Goal: Task Accomplishment & Management: Complete application form

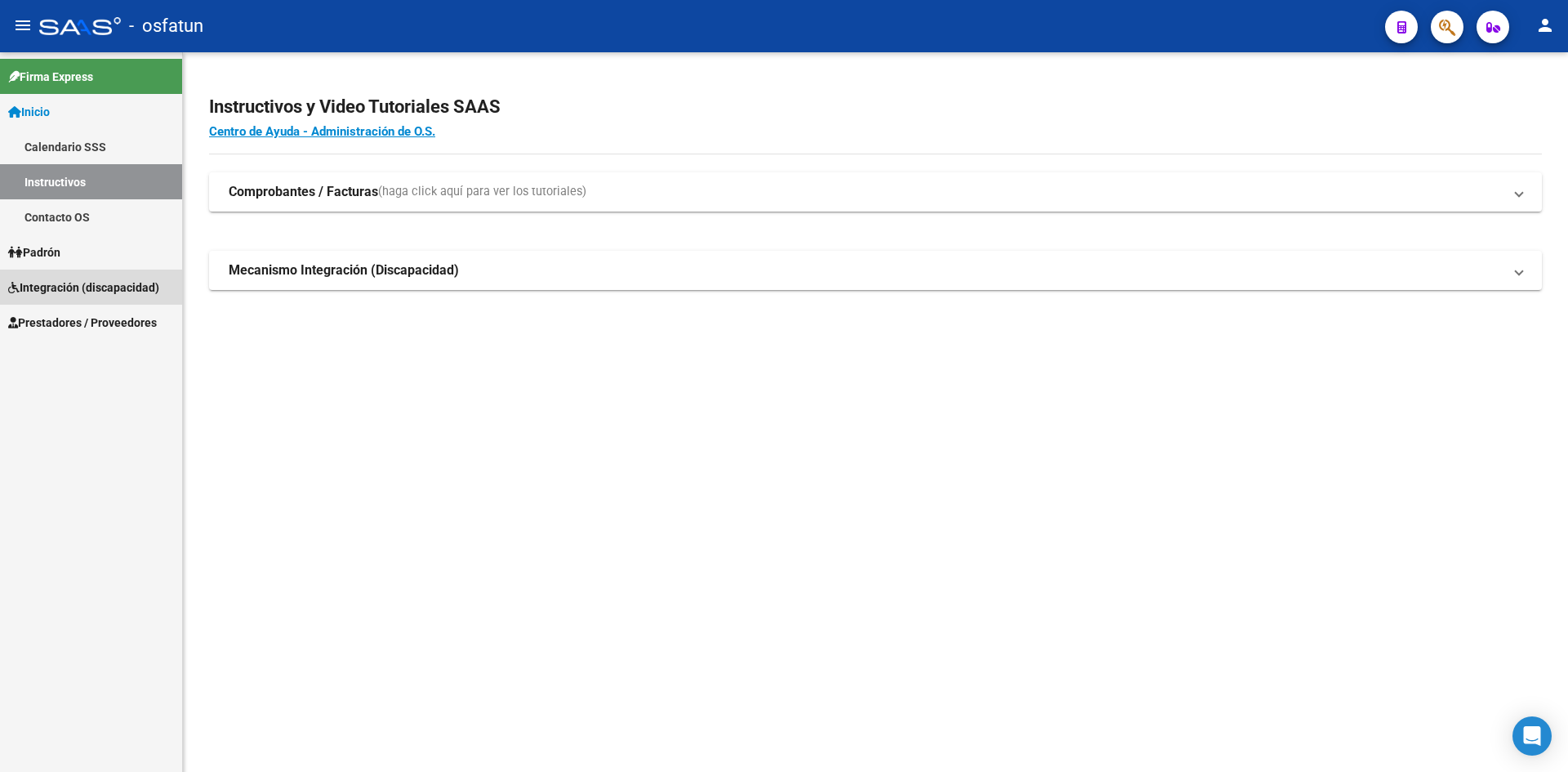
click at [51, 289] on span "Integración (discapacidad)" at bounding box center [84, 287] width 152 height 18
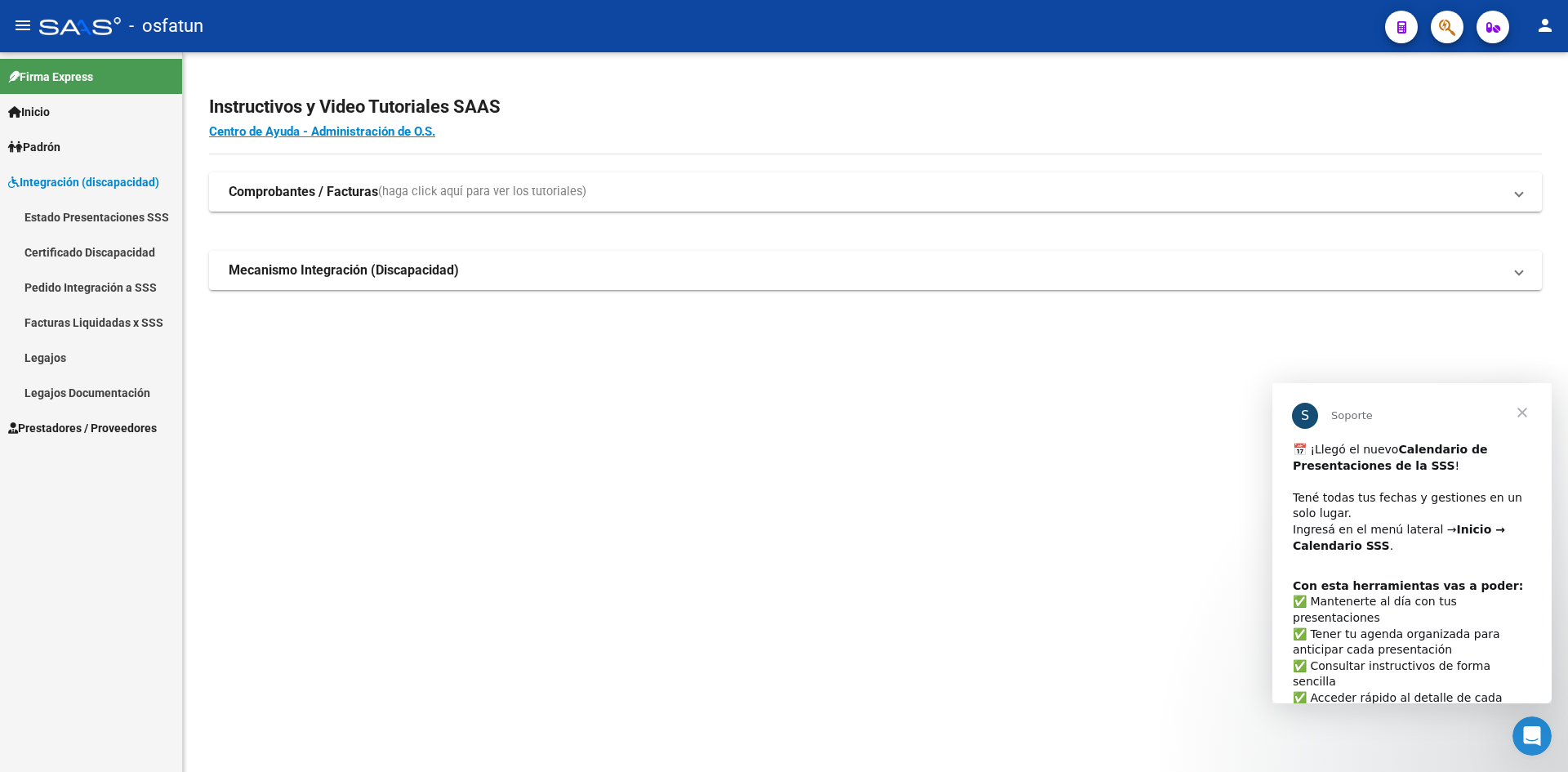
click at [65, 427] on span "Prestadores / Proveedores" at bounding box center [83, 427] width 149 height 18
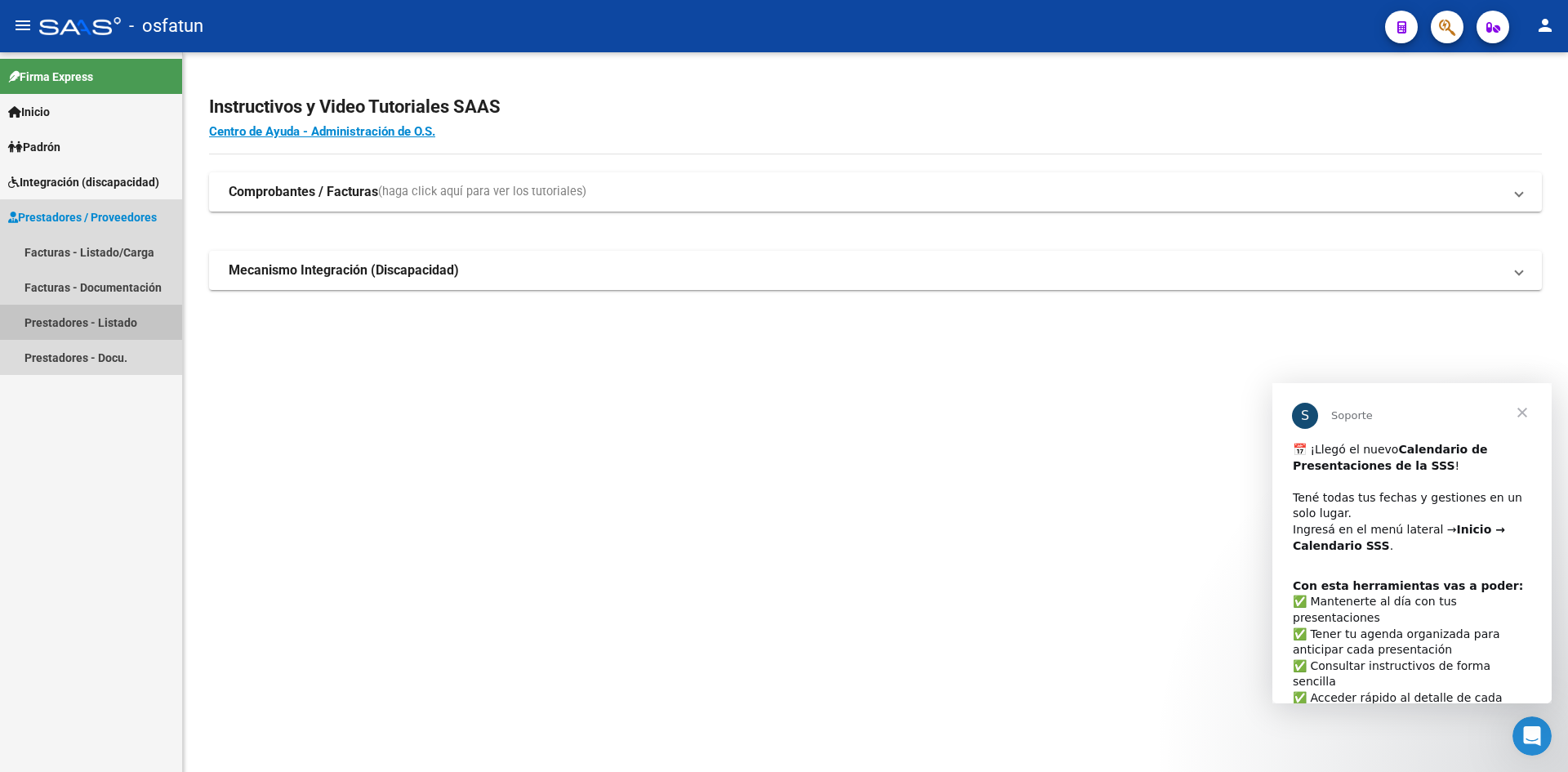
click at [92, 320] on link "Prestadores - Listado" at bounding box center [91, 322] width 183 height 35
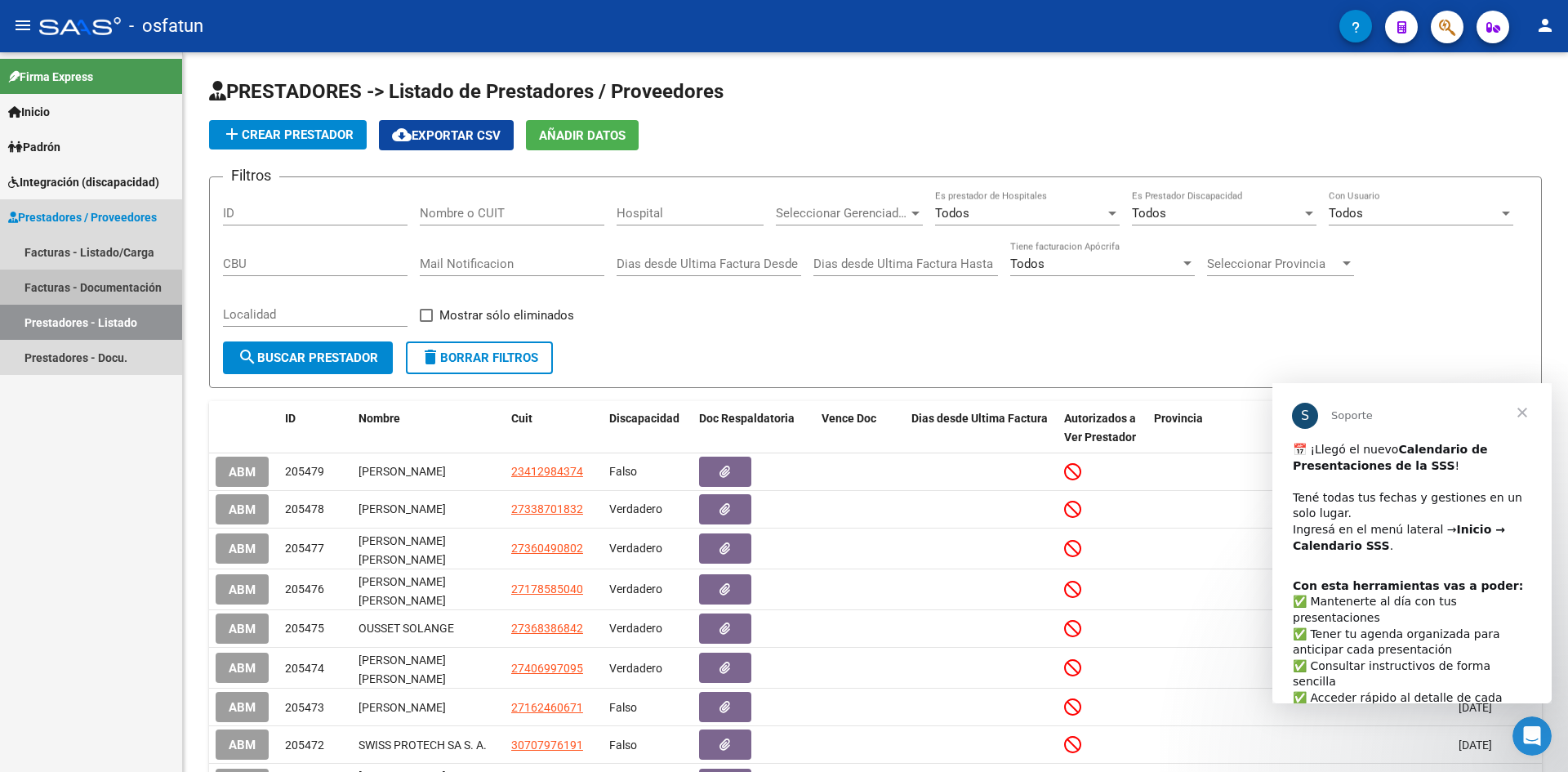
click at [88, 288] on link "Facturas - Documentación" at bounding box center [91, 286] width 183 height 35
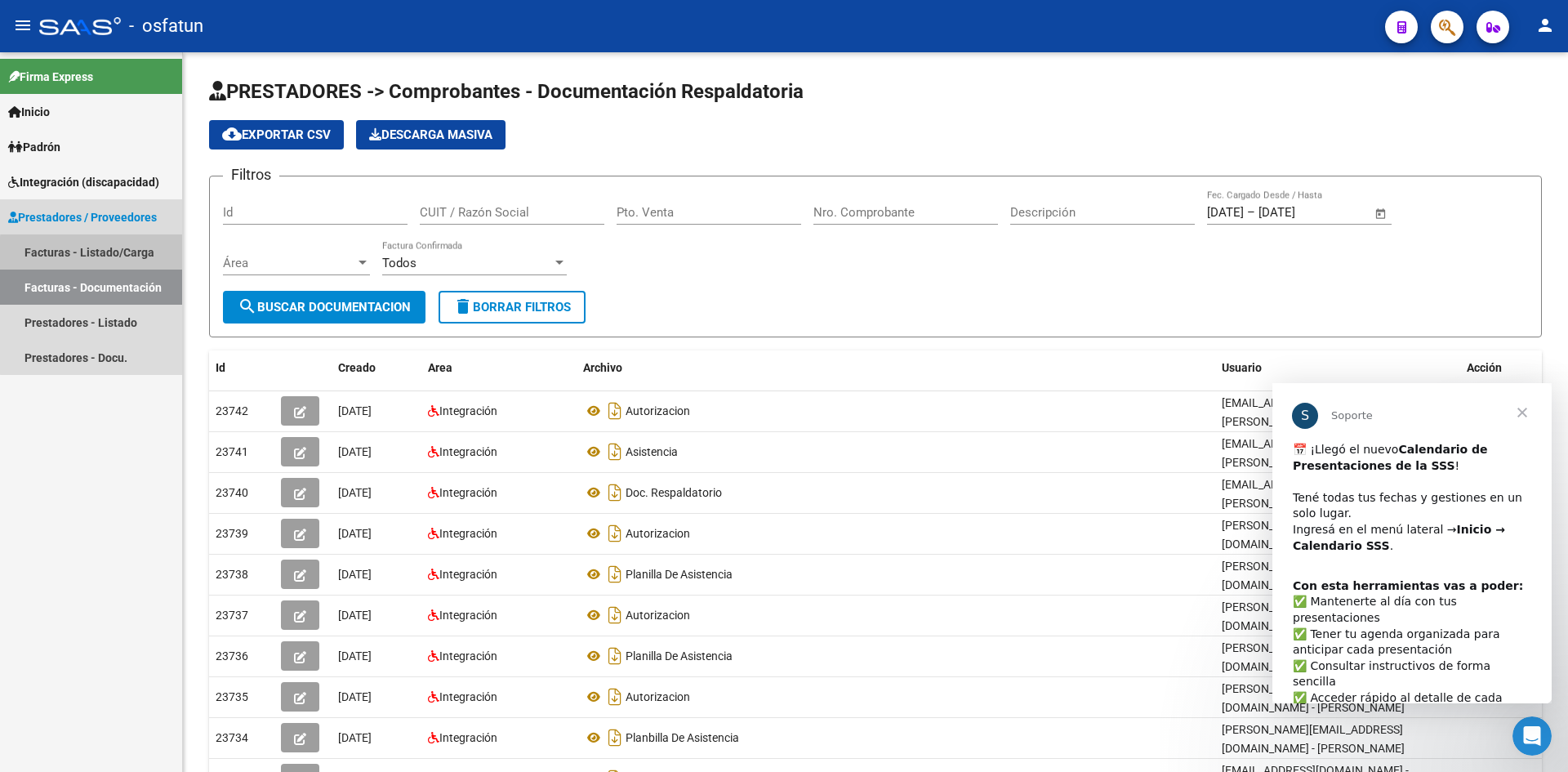
click at [100, 255] on link "Facturas - Listado/Carga" at bounding box center [91, 251] width 183 height 35
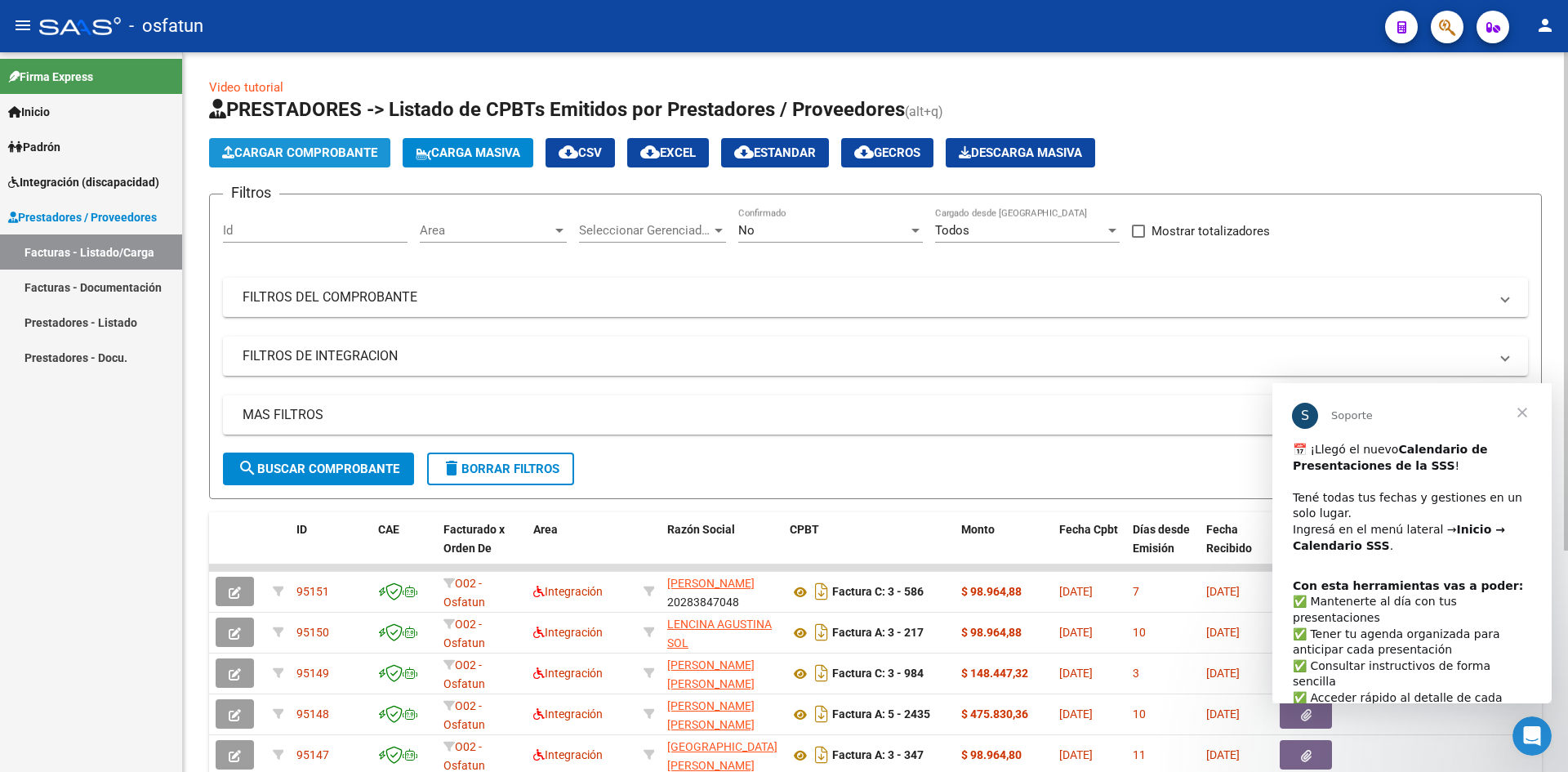
click at [300, 153] on span "Cargar Comprobante" at bounding box center [299, 153] width 155 height 15
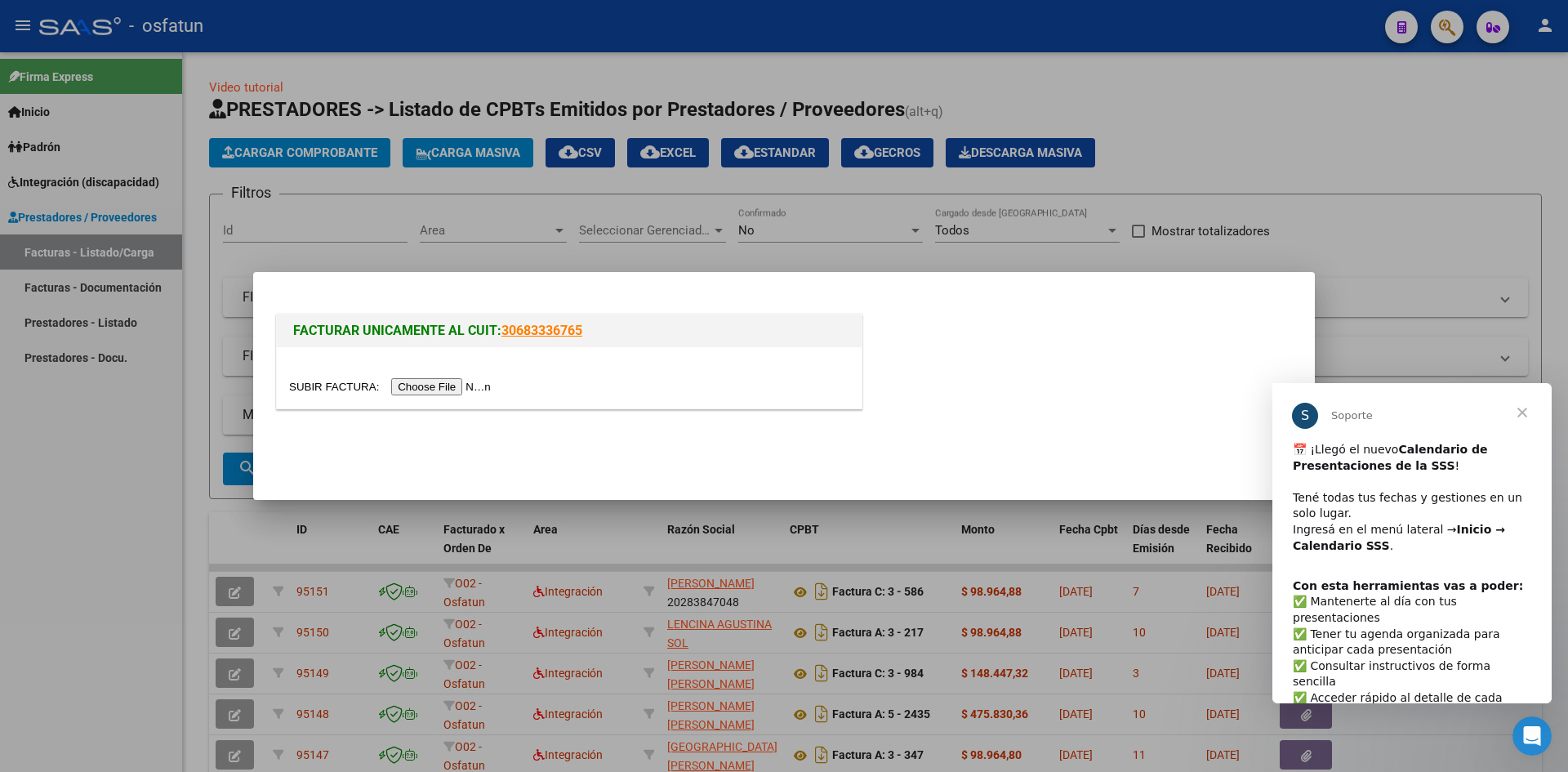
click at [431, 391] on input "file" at bounding box center [392, 387] width 207 height 17
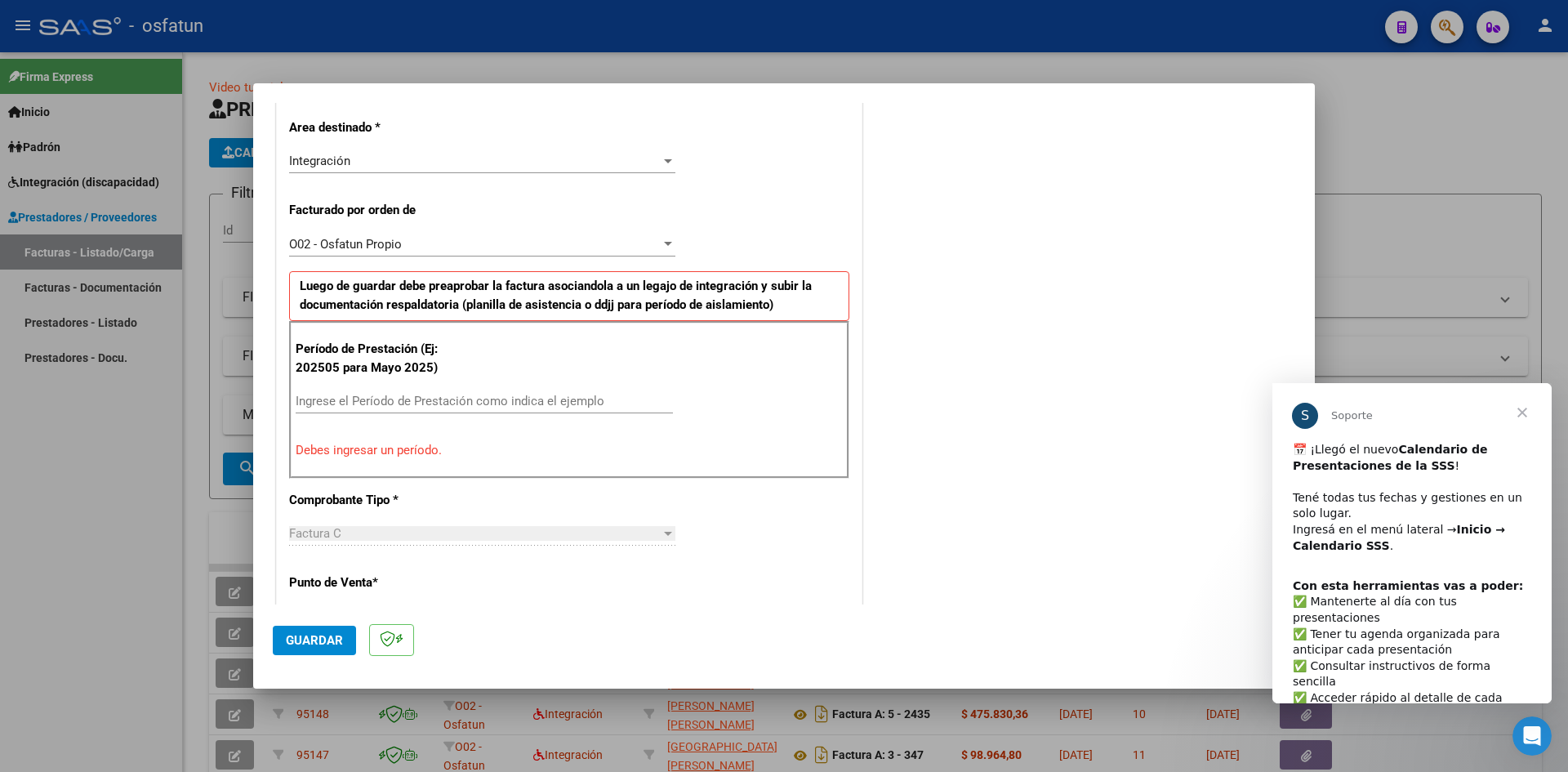
scroll to position [48, 0]
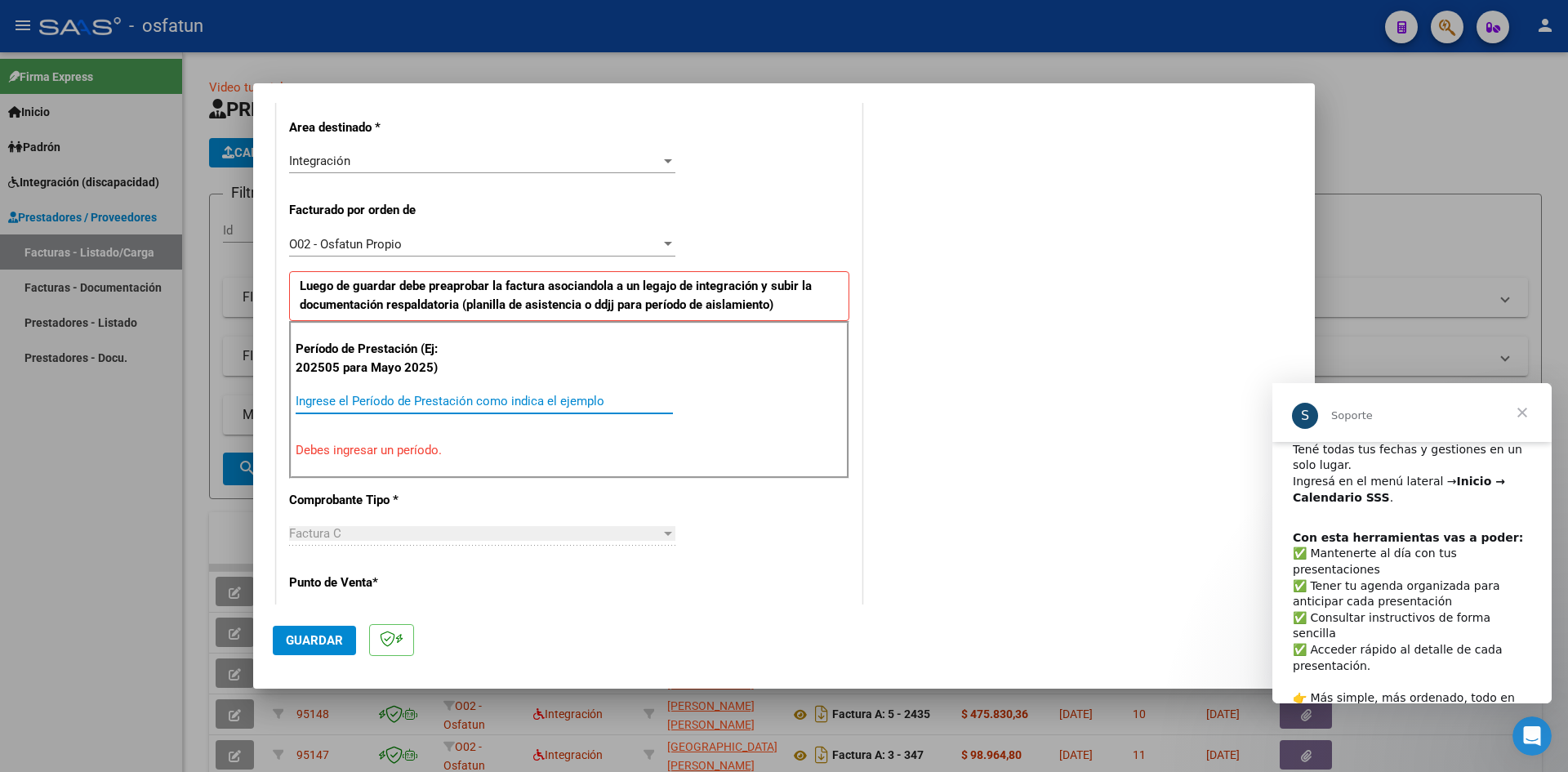
click at [316, 402] on input "Ingrese el Período de Prestación como indica el ejemplo" at bounding box center [484, 401] width 377 height 15
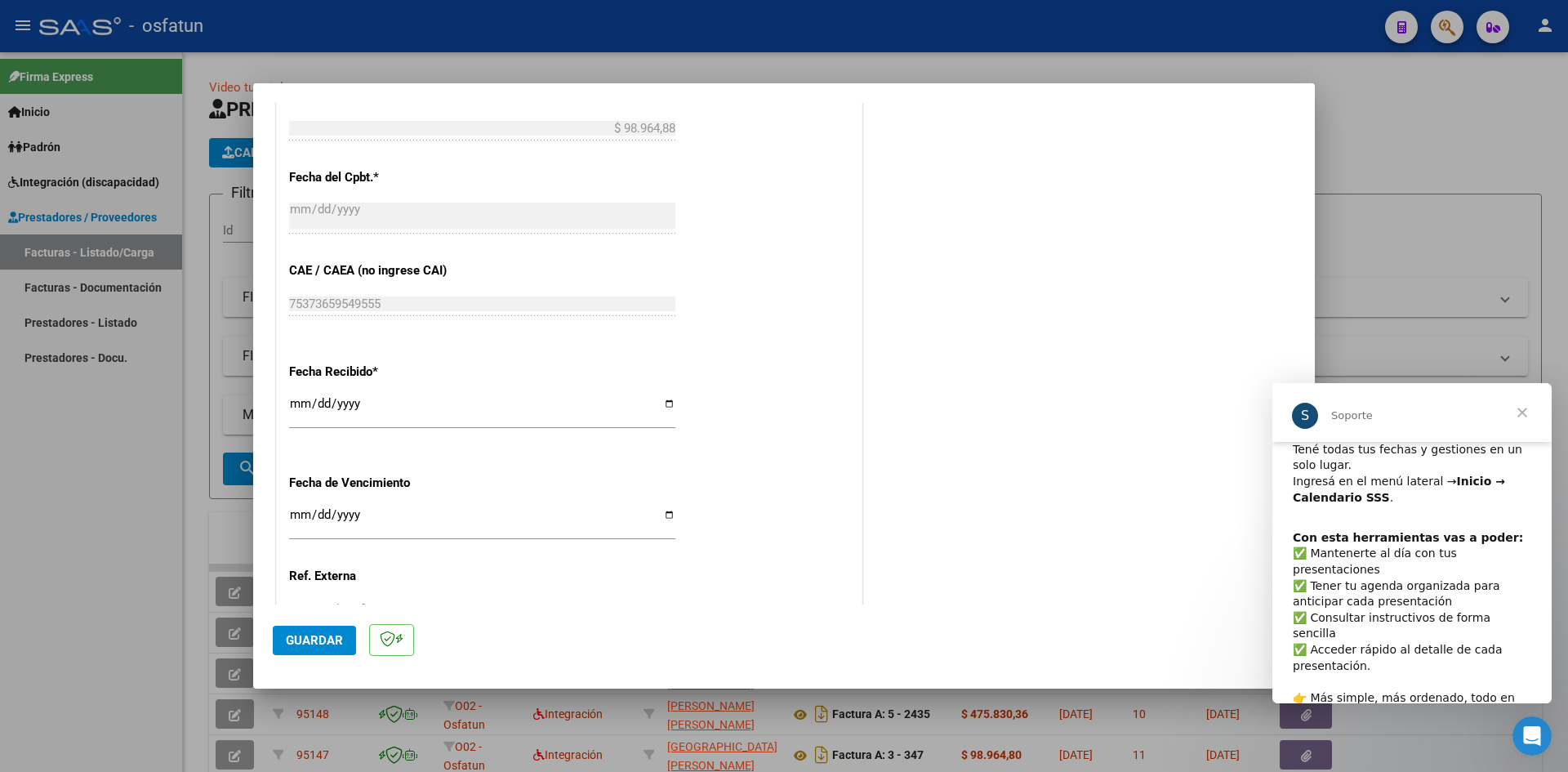
scroll to position [1023, 0]
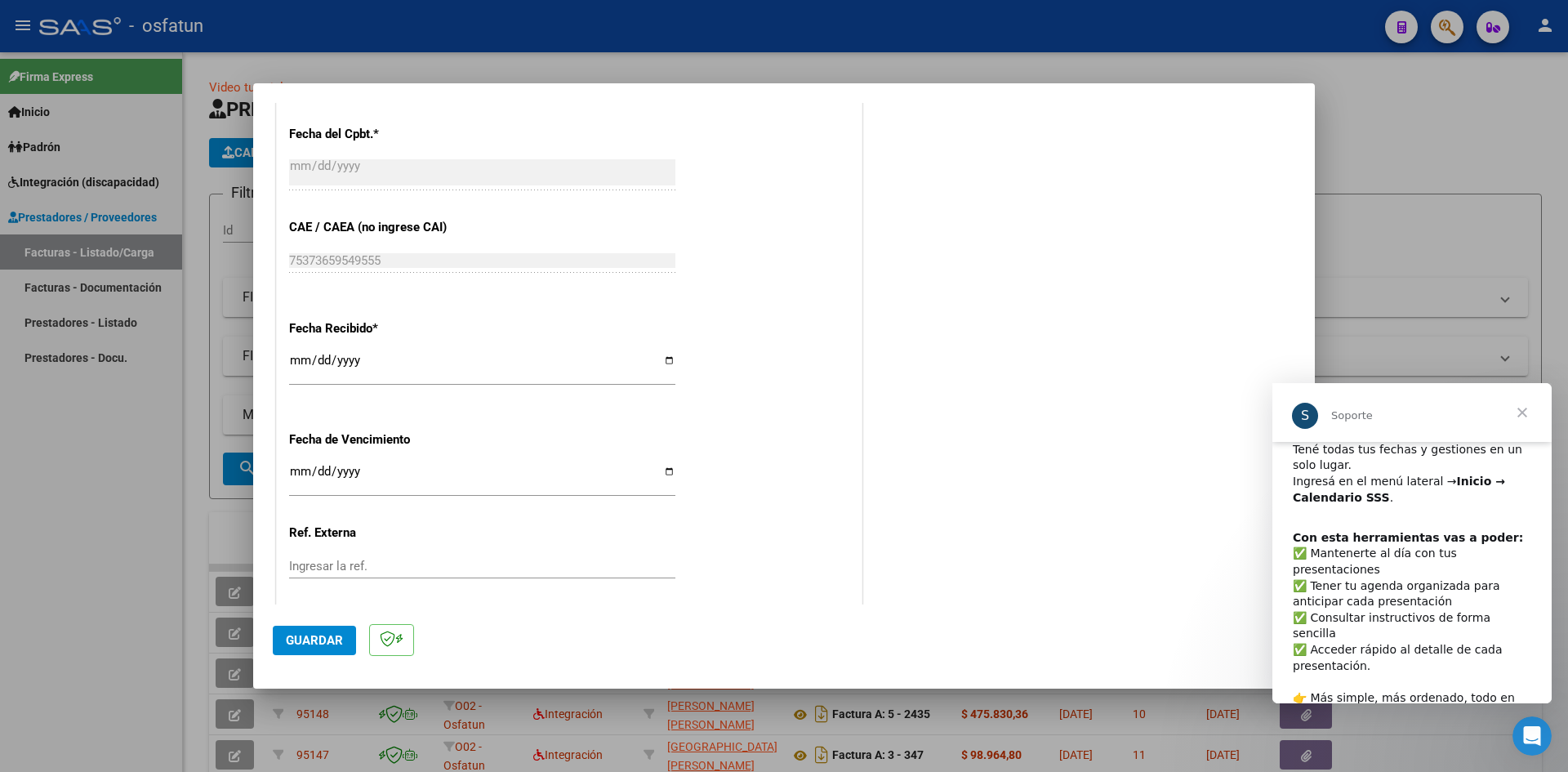
type input "202508"
click at [294, 470] on input "Ingresar la fecha" at bounding box center [482, 478] width 387 height 26
type input "[DATE]"
click at [287, 640] on span "Guardar" at bounding box center [314, 641] width 57 height 15
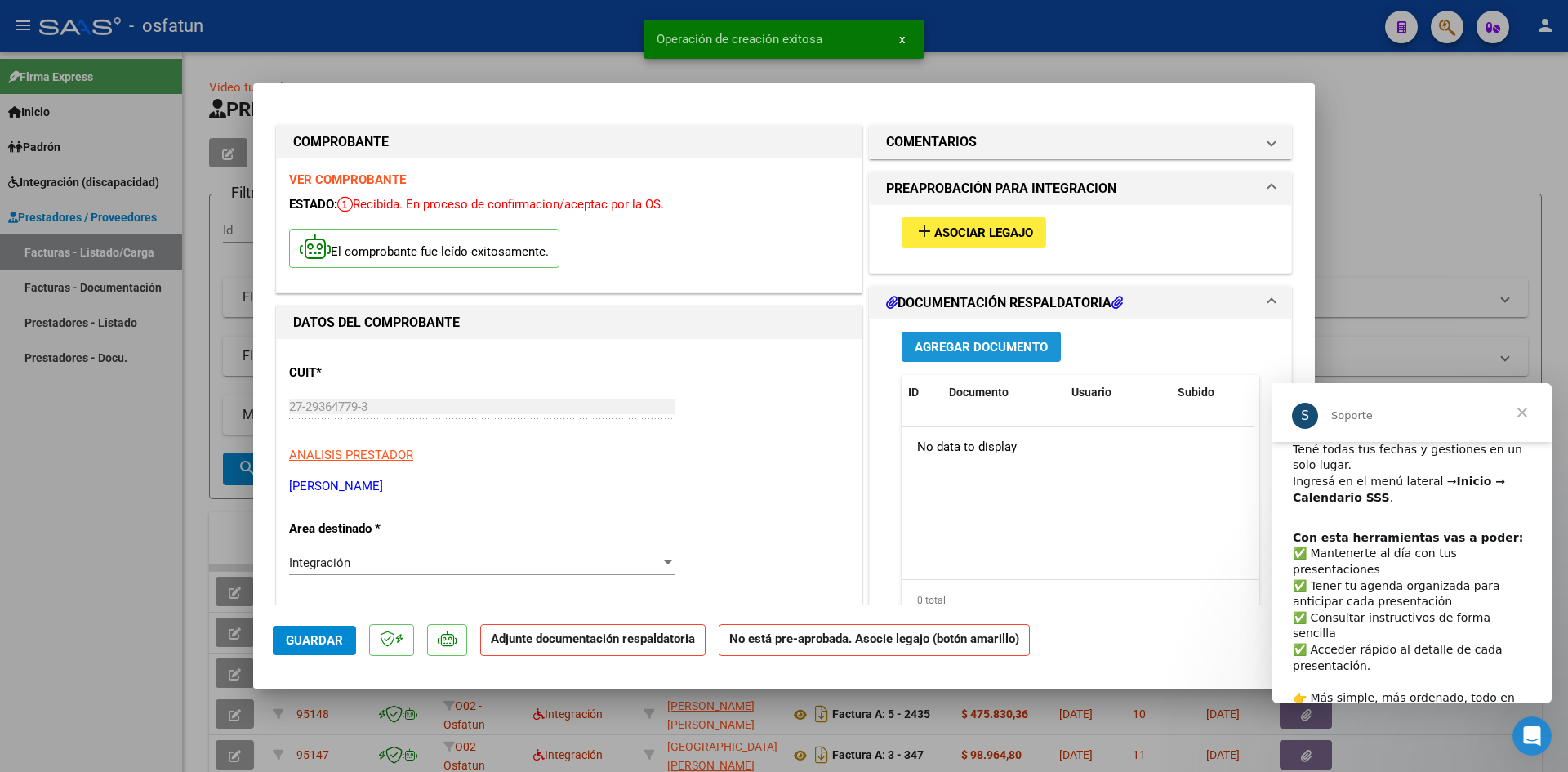
click at [983, 355] on button "Agregar Documento" at bounding box center [981, 346] width 159 height 30
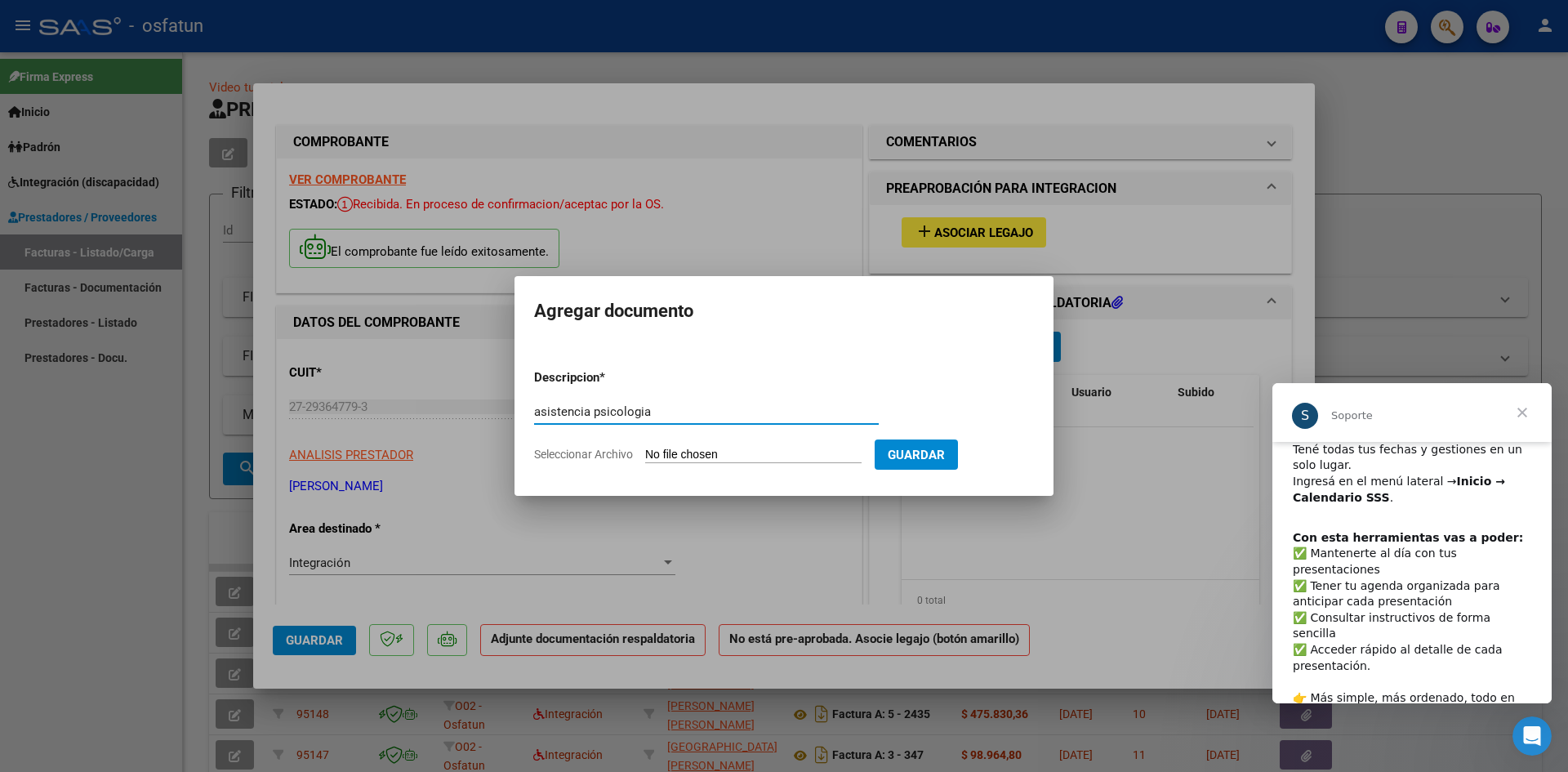
type input "asistencia psicologia"
click at [669, 448] on input "Seleccionar Archivo" at bounding box center [754, 456] width 216 height 15
type input "C:\fakepath\[PERSON_NAME] asistencia psl.pdf"
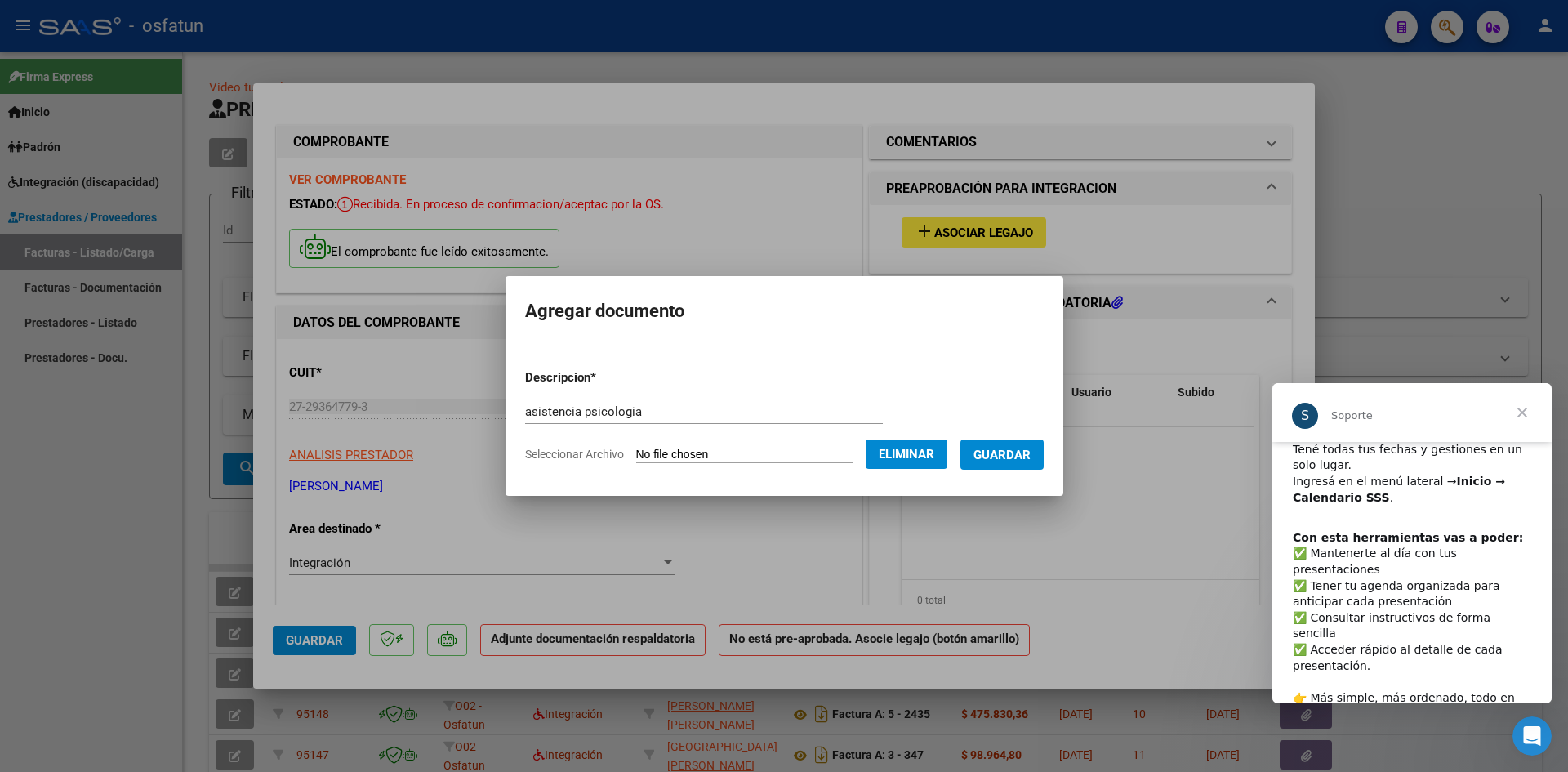
click at [1024, 455] on span "Guardar" at bounding box center [1002, 456] width 57 height 15
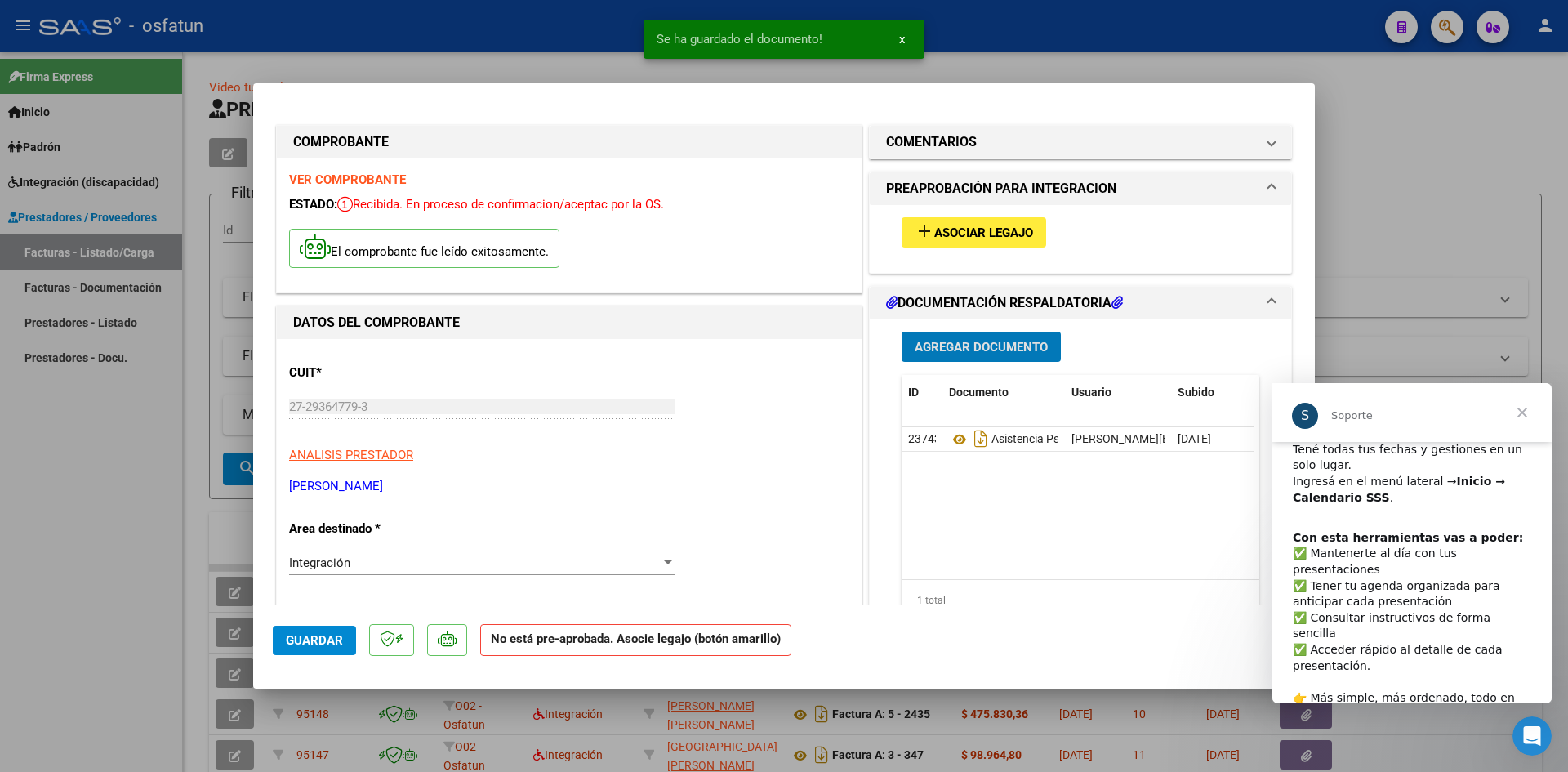
click at [955, 347] on span "Agregar Documento" at bounding box center [981, 347] width 133 height 15
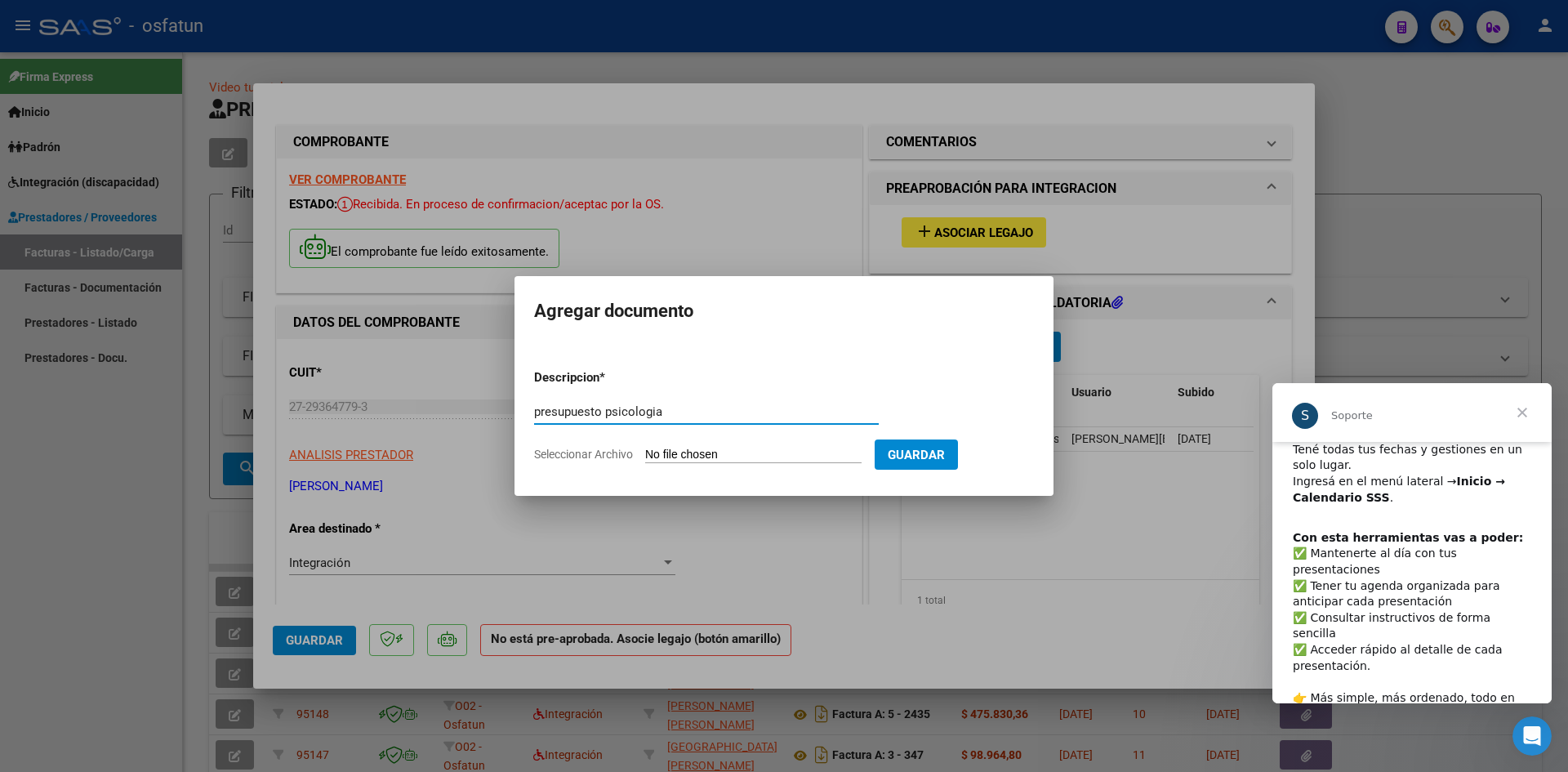
type input "presupuesto psicologia"
click at [663, 457] on input "Seleccionar Archivo" at bounding box center [754, 456] width 216 height 15
type input "C:\fakepath\[PERSON_NAME] presupuesto psl.pdf"
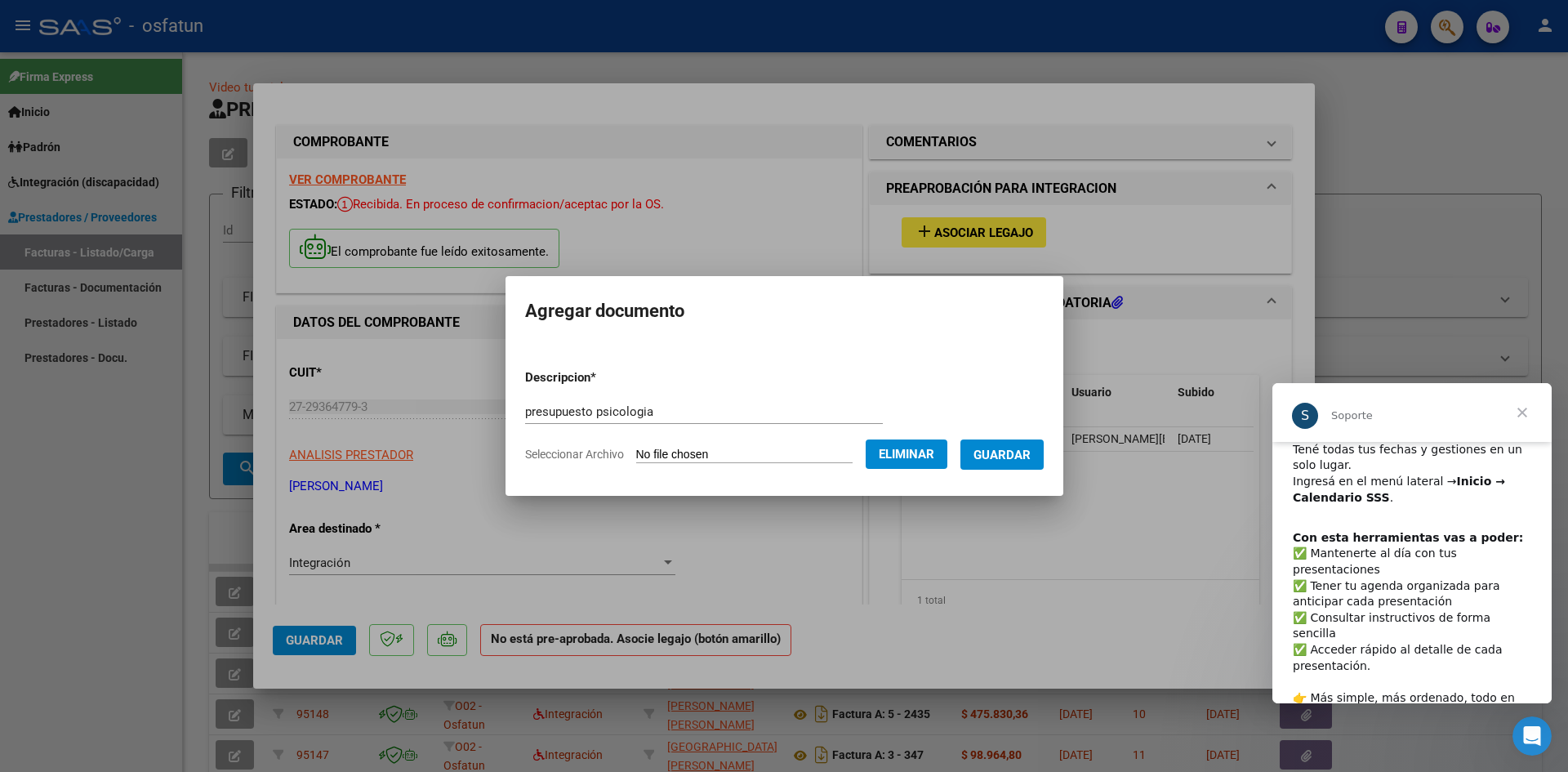
click at [1031, 456] on span "Guardar" at bounding box center [1002, 456] width 57 height 15
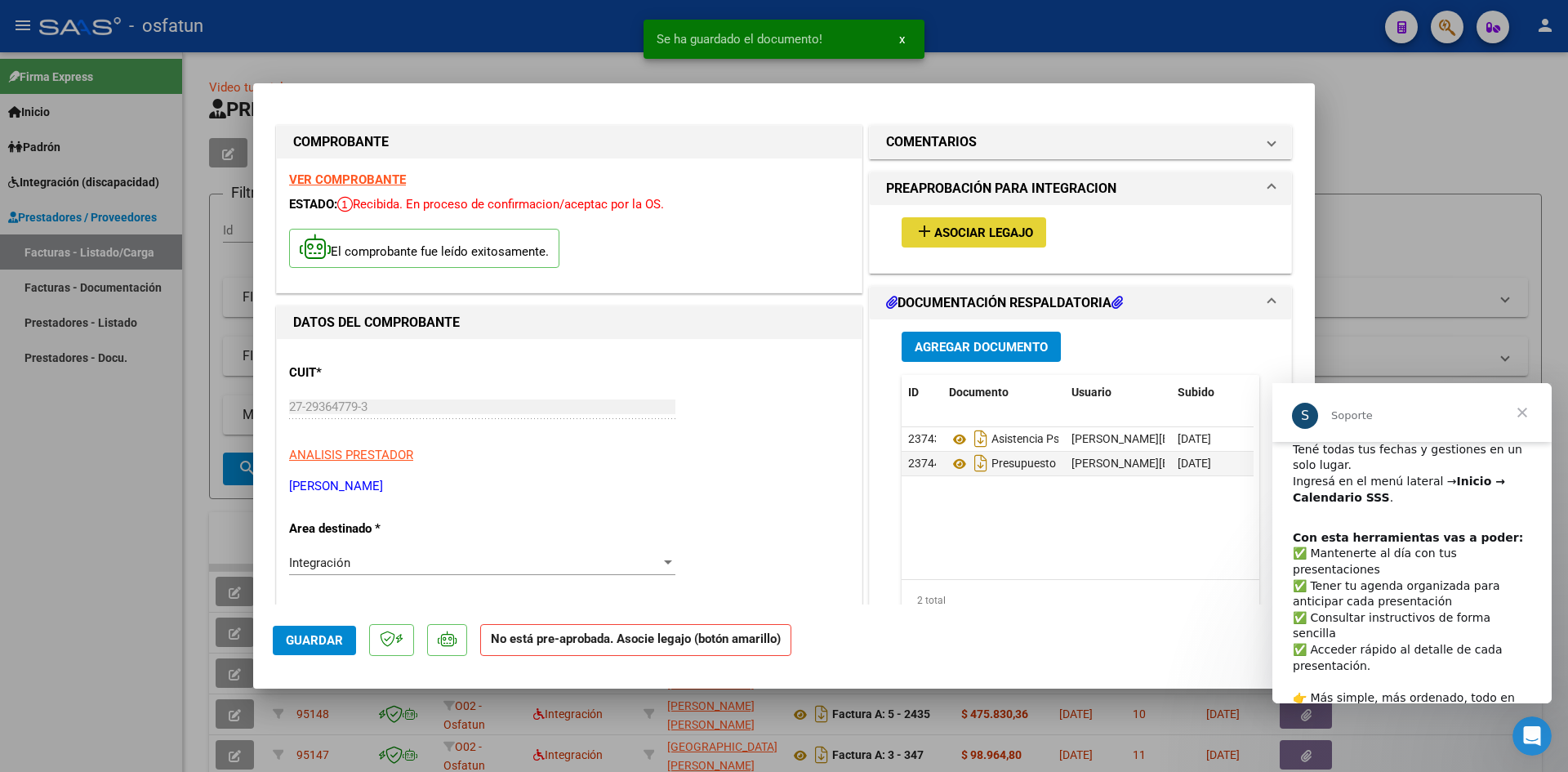
click at [961, 239] on span "Asociar Legajo" at bounding box center [984, 233] width 99 height 15
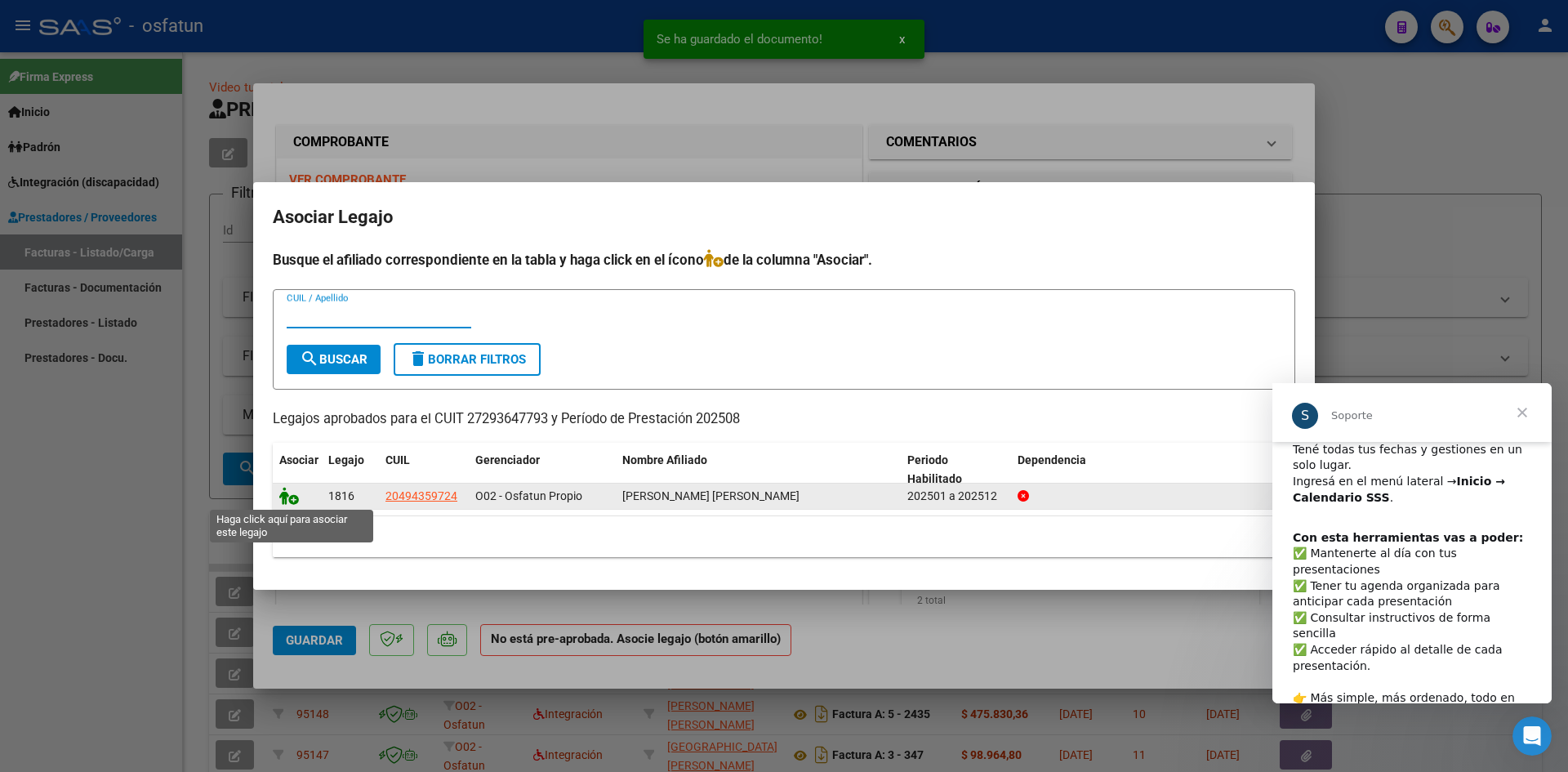
click at [291, 504] on icon at bounding box center [289, 495] width 20 height 18
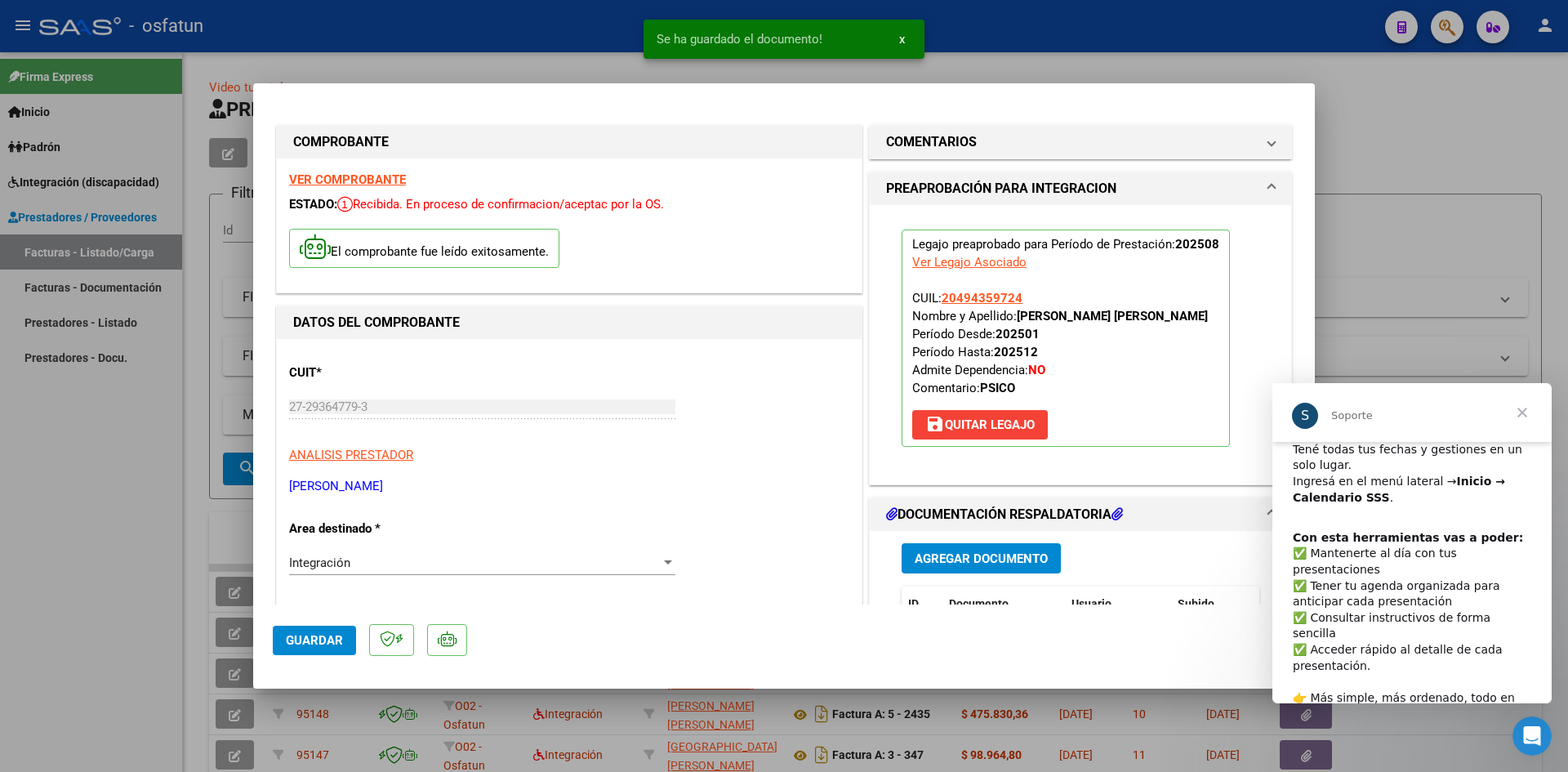
click at [340, 644] on span "Guardar" at bounding box center [314, 641] width 57 height 15
click at [1028, 81] on div at bounding box center [784, 386] width 1568 height 772
type input "$ 0,00"
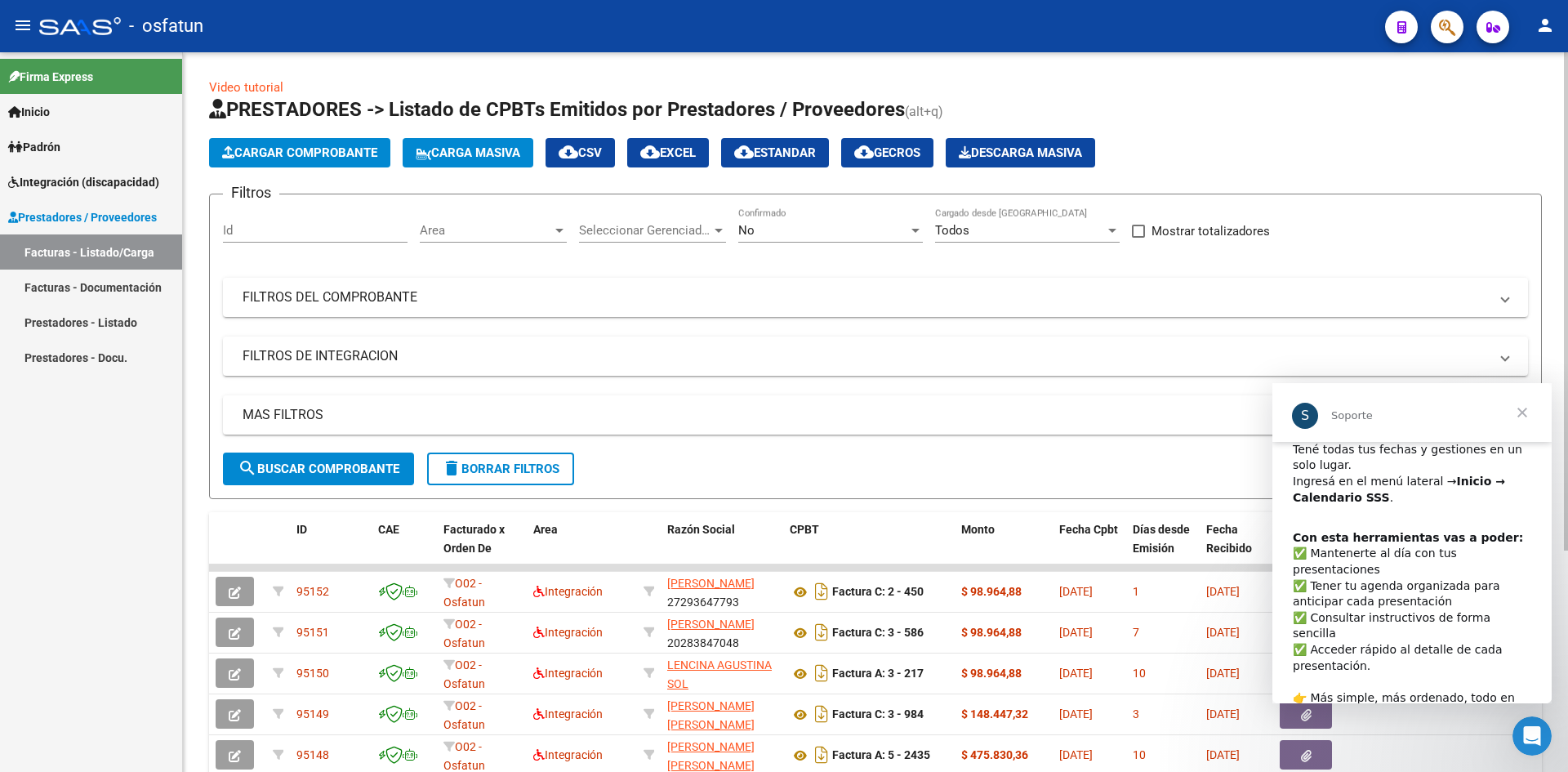
click at [322, 151] on span "Cargar Comprobante" at bounding box center [299, 153] width 155 height 15
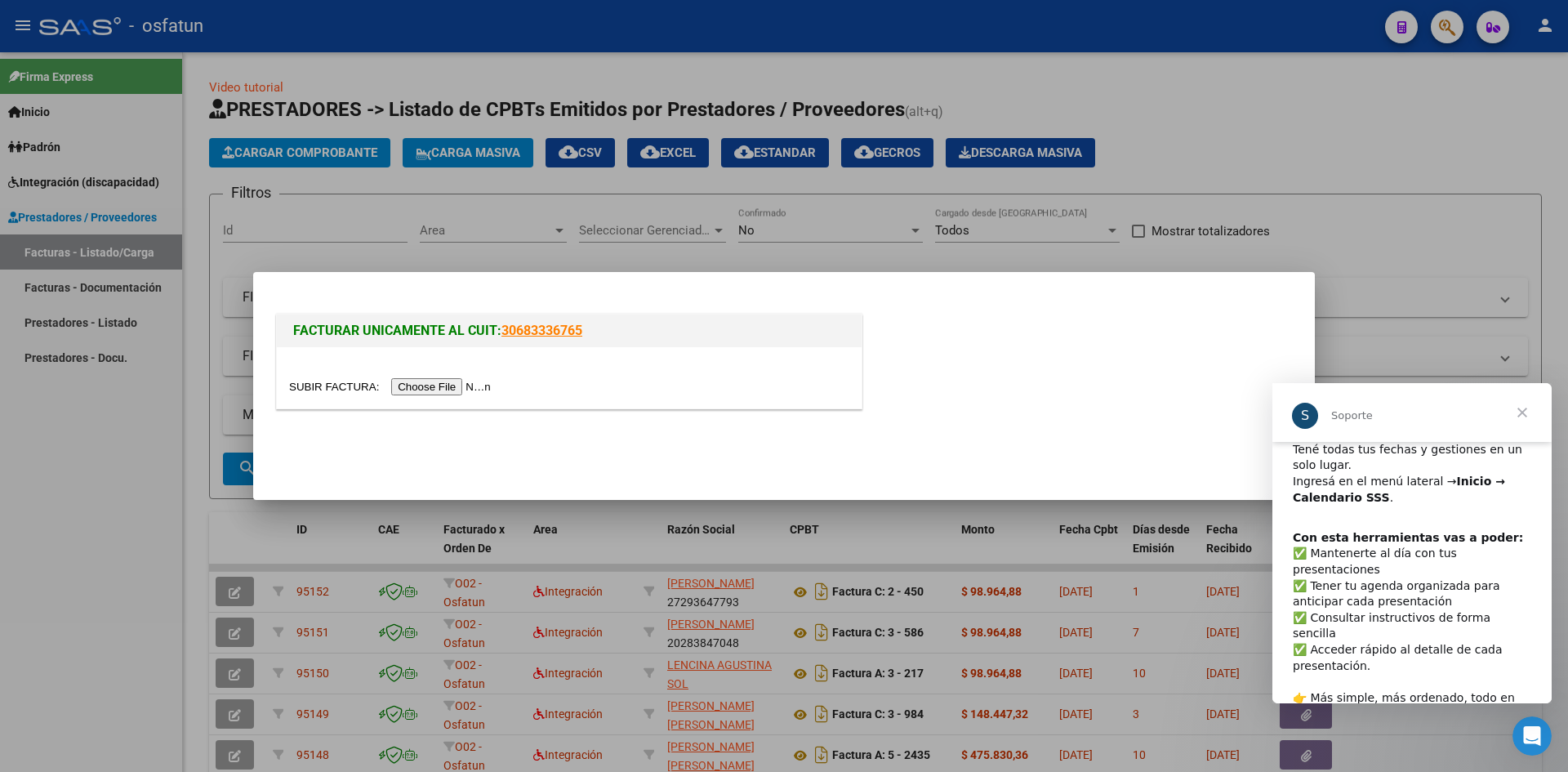
click at [446, 383] on input "file" at bounding box center [392, 387] width 207 height 17
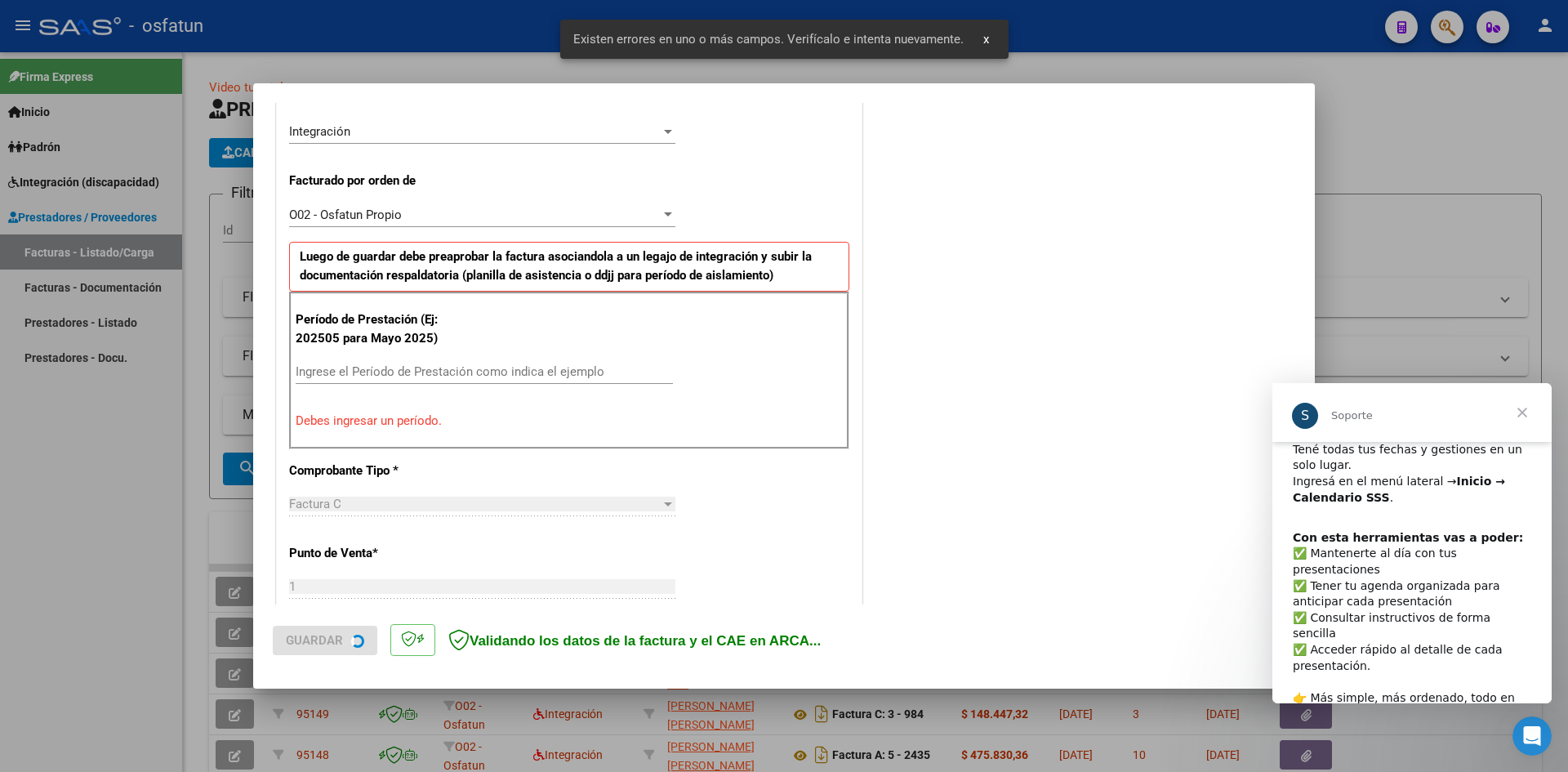
scroll to position [401, 0]
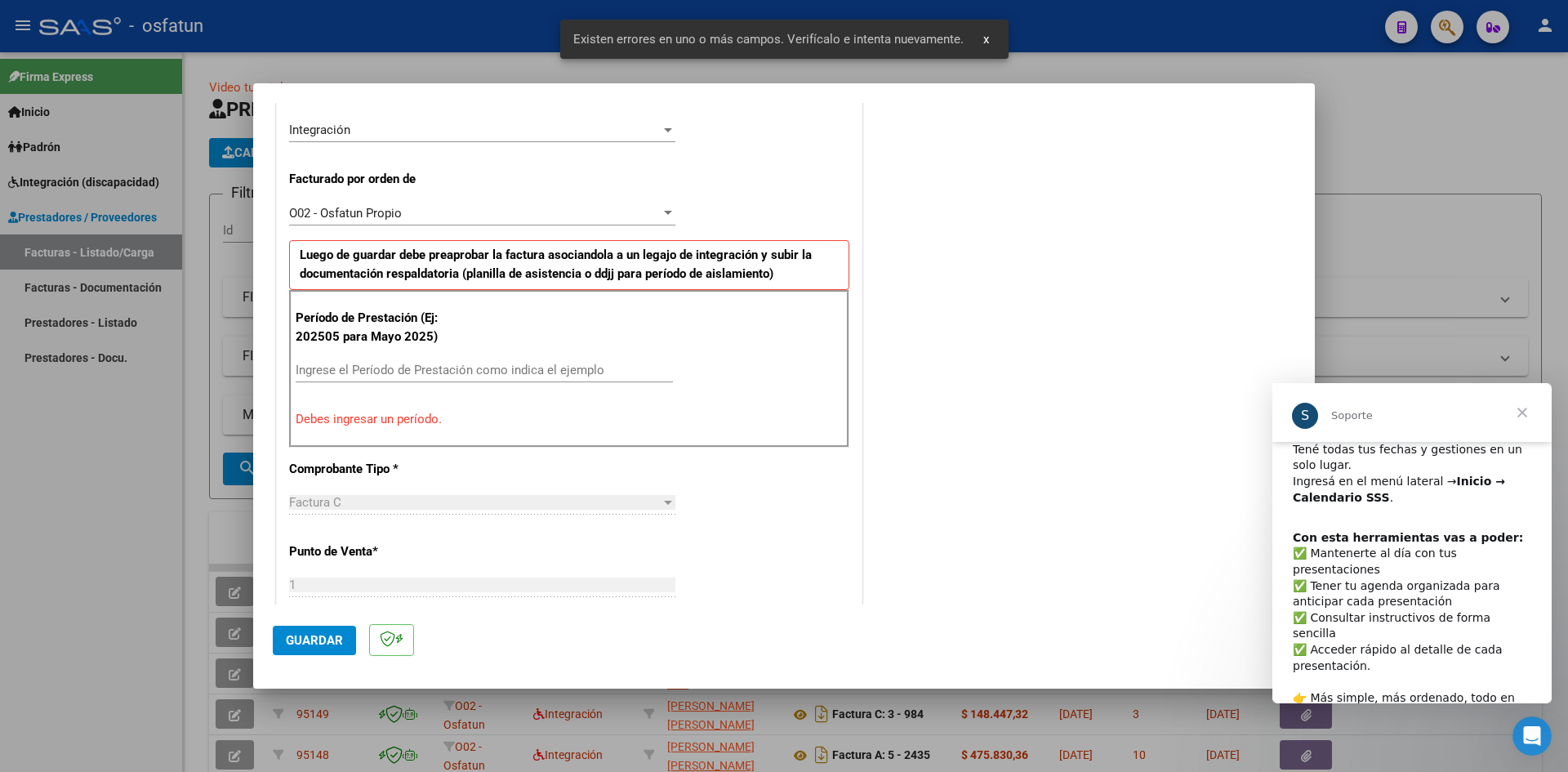
click at [346, 368] on input "Ingrese el Período de Prestación como indica el ejemplo" at bounding box center [484, 370] width 377 height 15
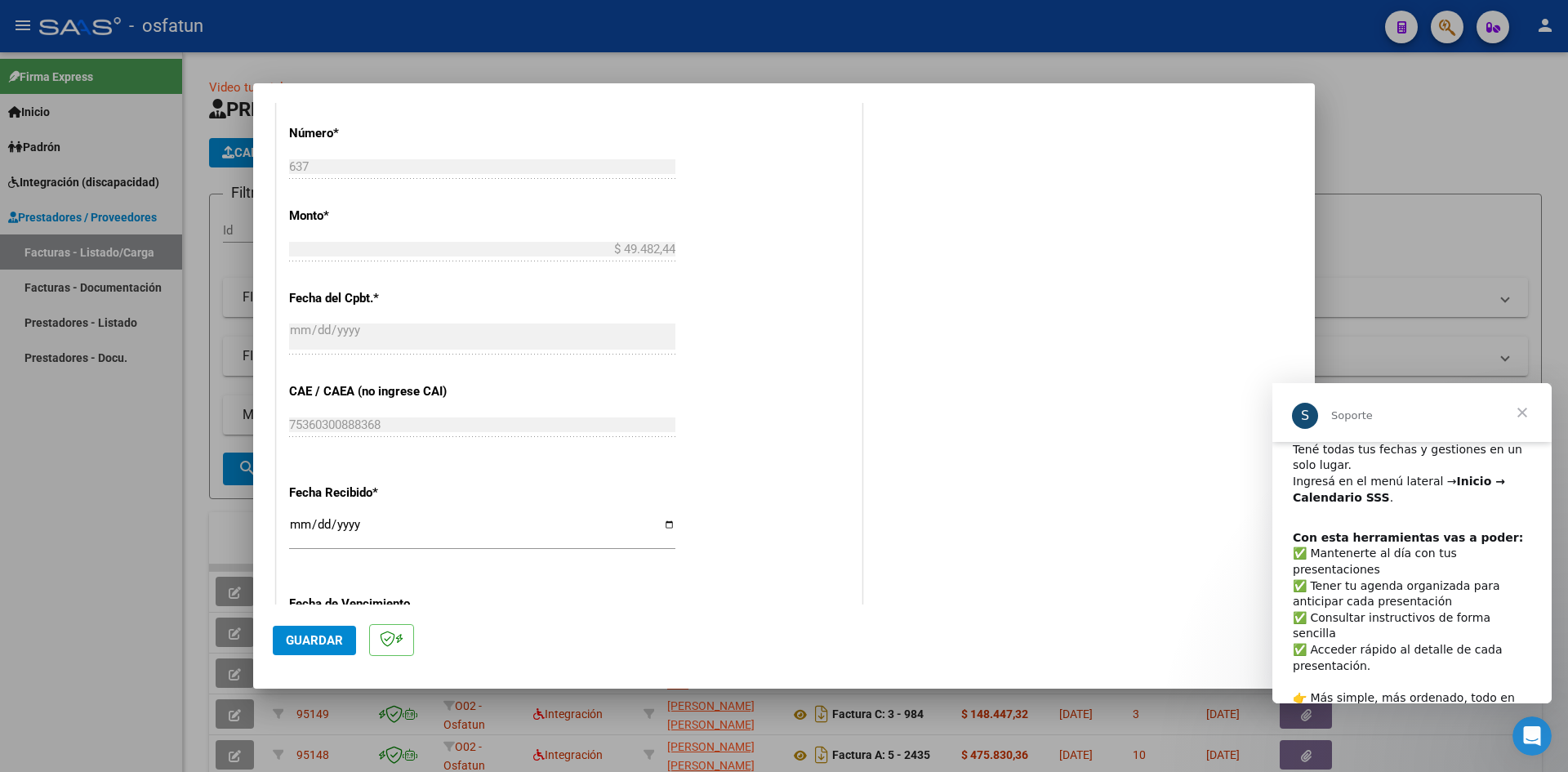
scroll to position [1054, 0]
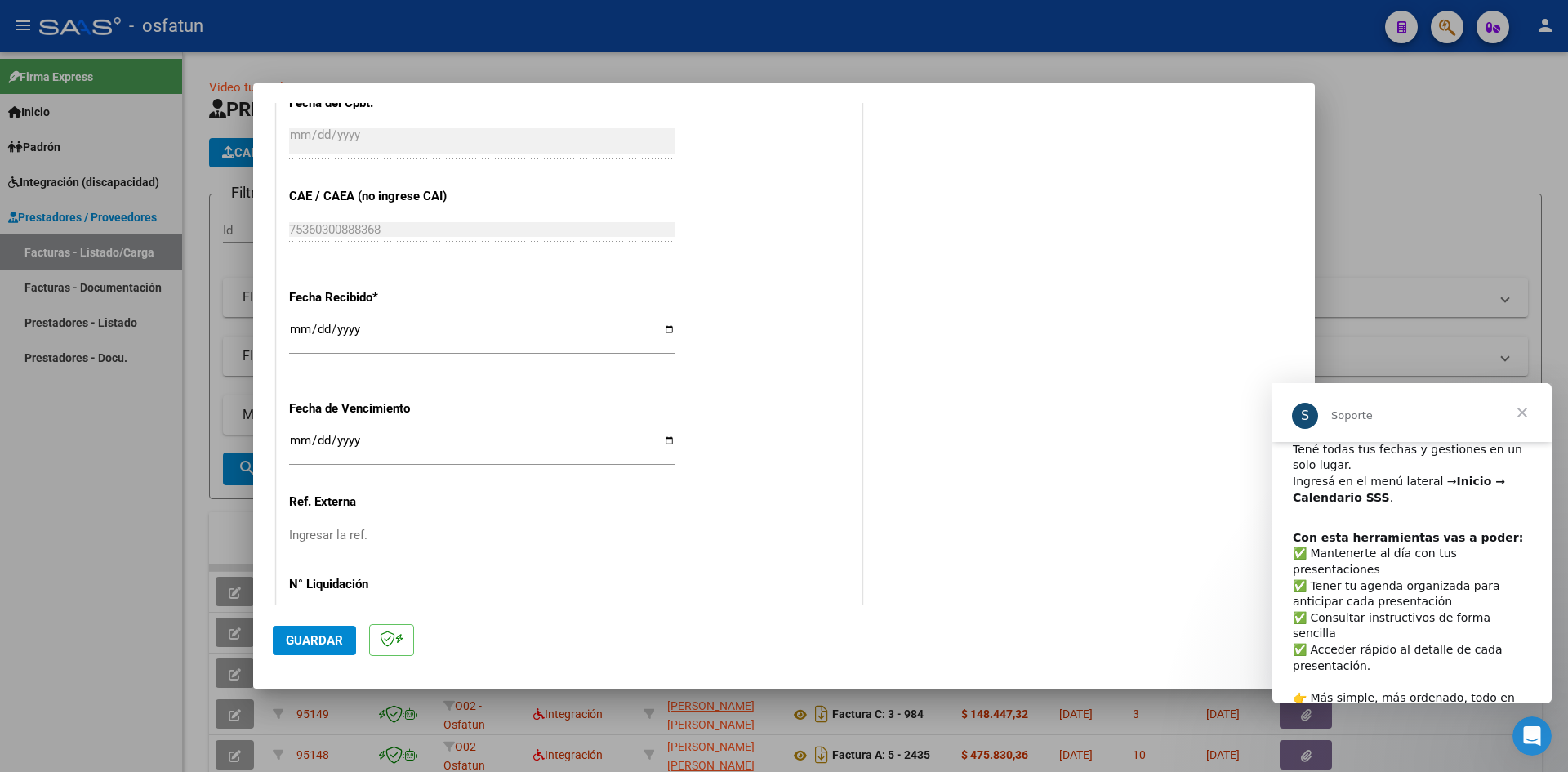
type input "202508"
click at [301, 442] on input "Ingresar la fecha" at bounding box center [482, 447] width 387 height 26
type input "0098-08-19"
type input "[DATE]"
click at [329, 649] on button "Guardar" at bounding box center [314, 640] width 84 height 29
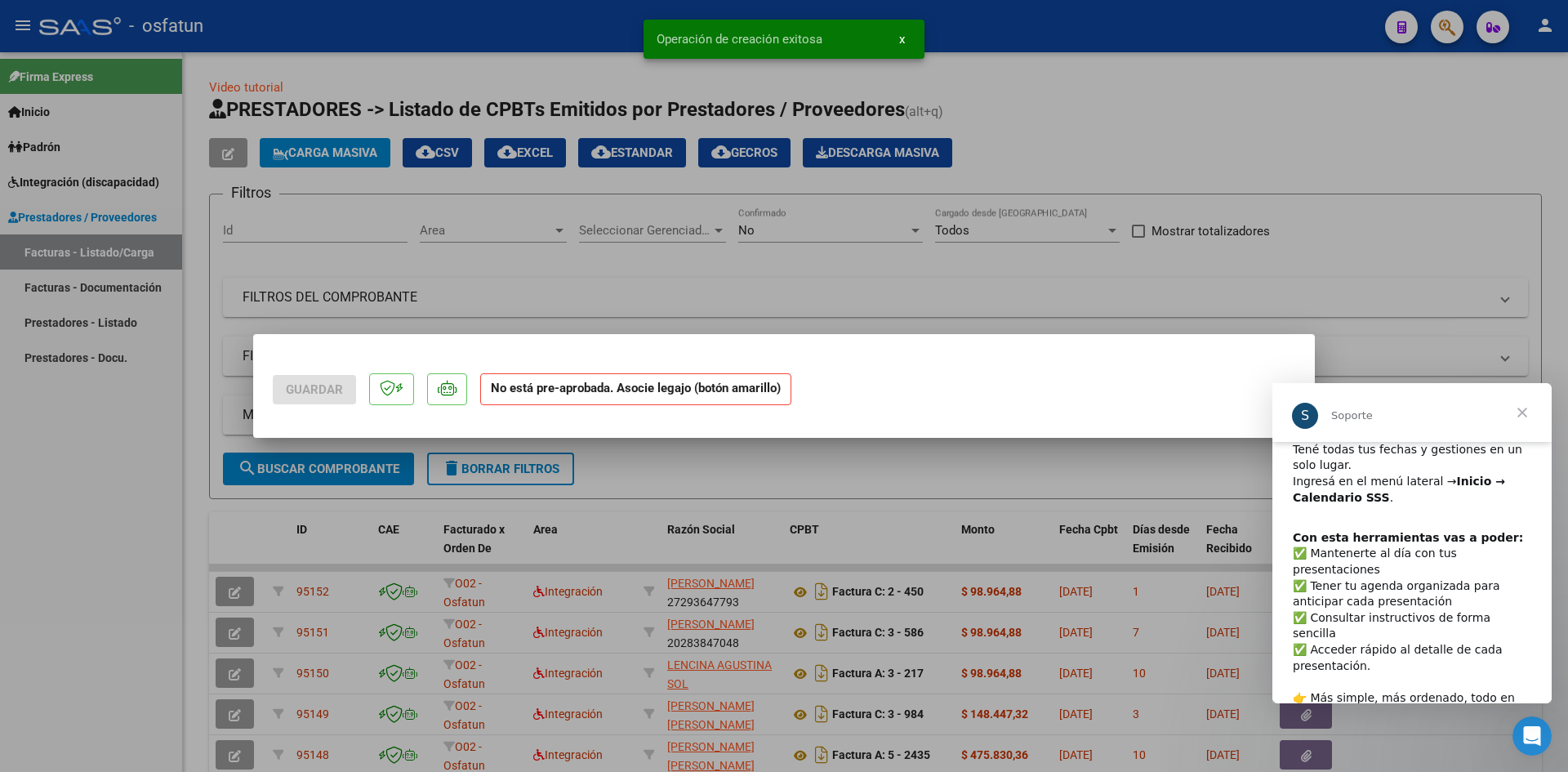
scroll to position [0, 0]
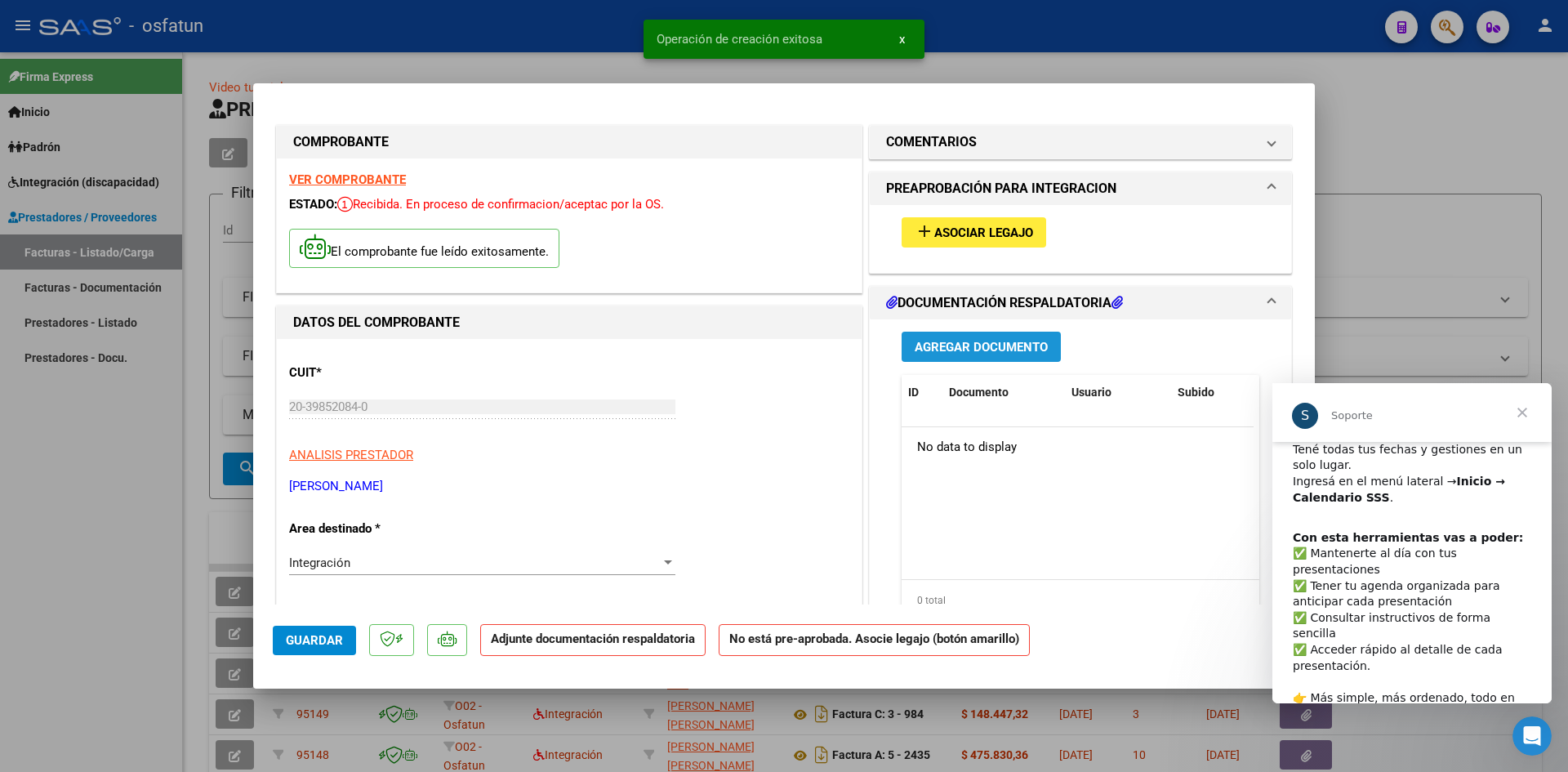
click at [996, 348] on span "Agregar Documento" at bounding box center [981, 347] width 133 height 15
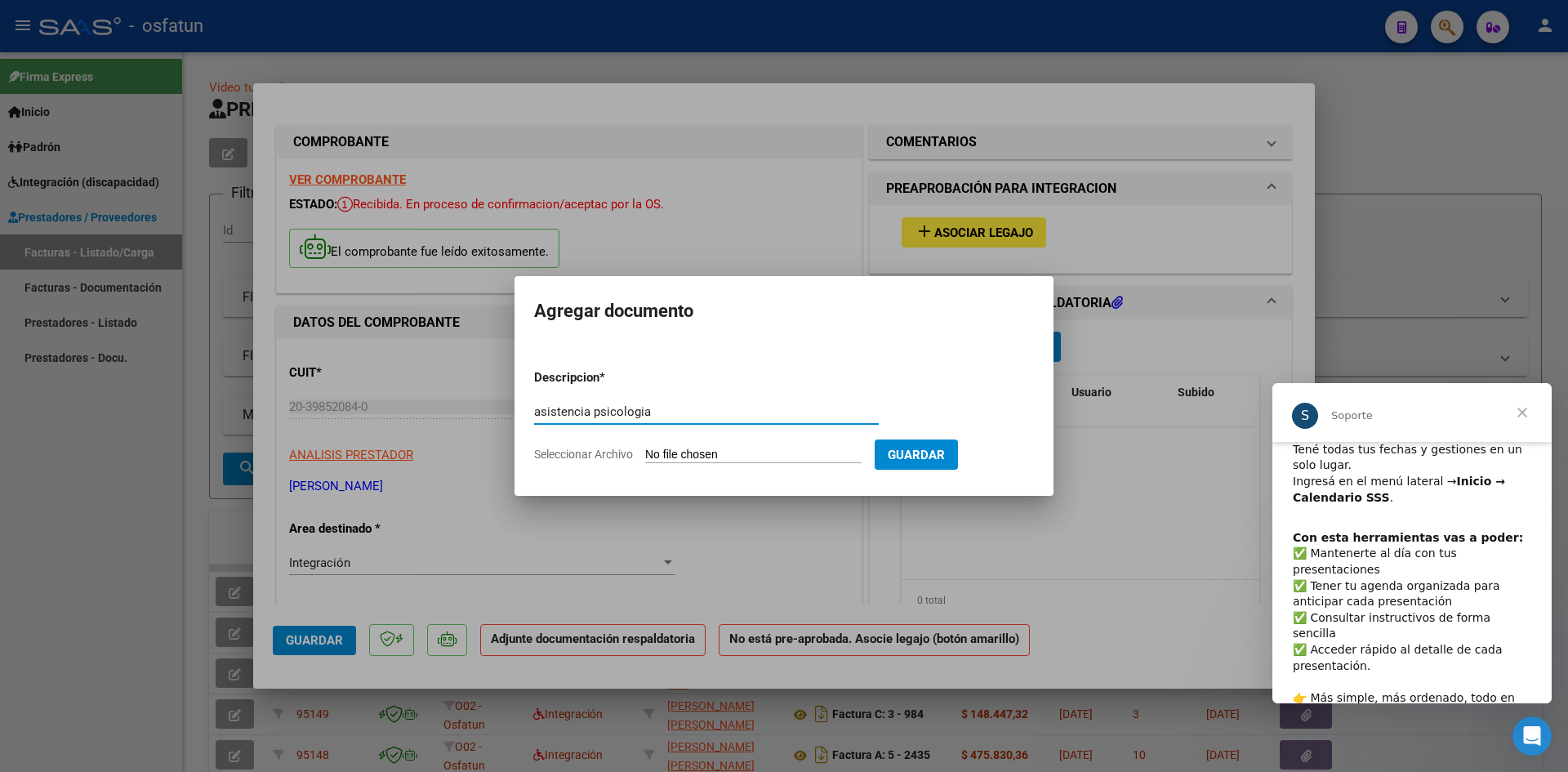
type input "asistencia psicologia"
click at [677, 455] on input "Seleccionar Archivo" at bounding box center [754, 456] width 216 height 15
type input "C:\fakepath\[PERSON_NAME] asistencia psl.pdf"
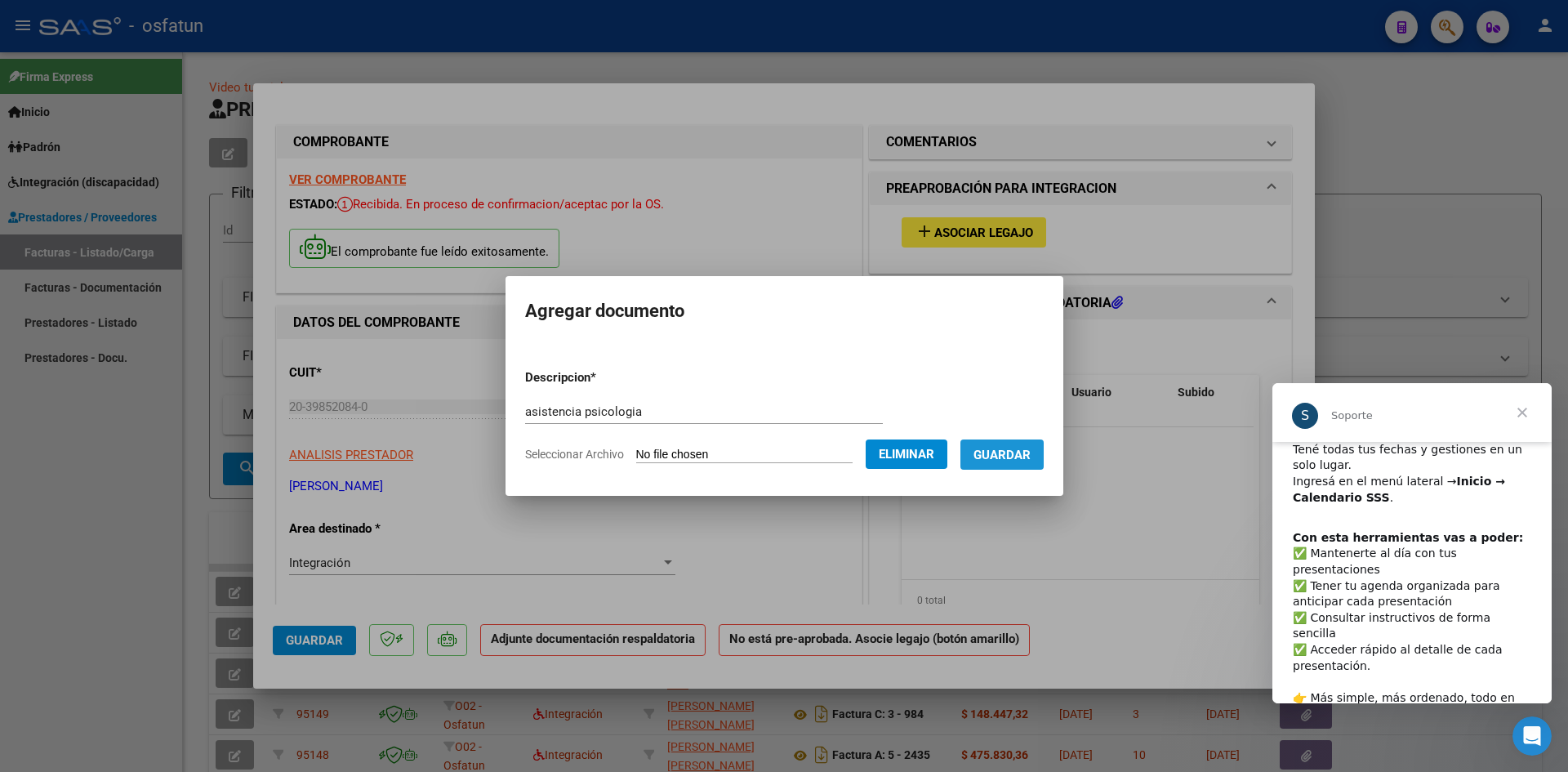
click at [1031, 458] on span "Guardar" at bounding box center [1002, 456] width 57 height 15
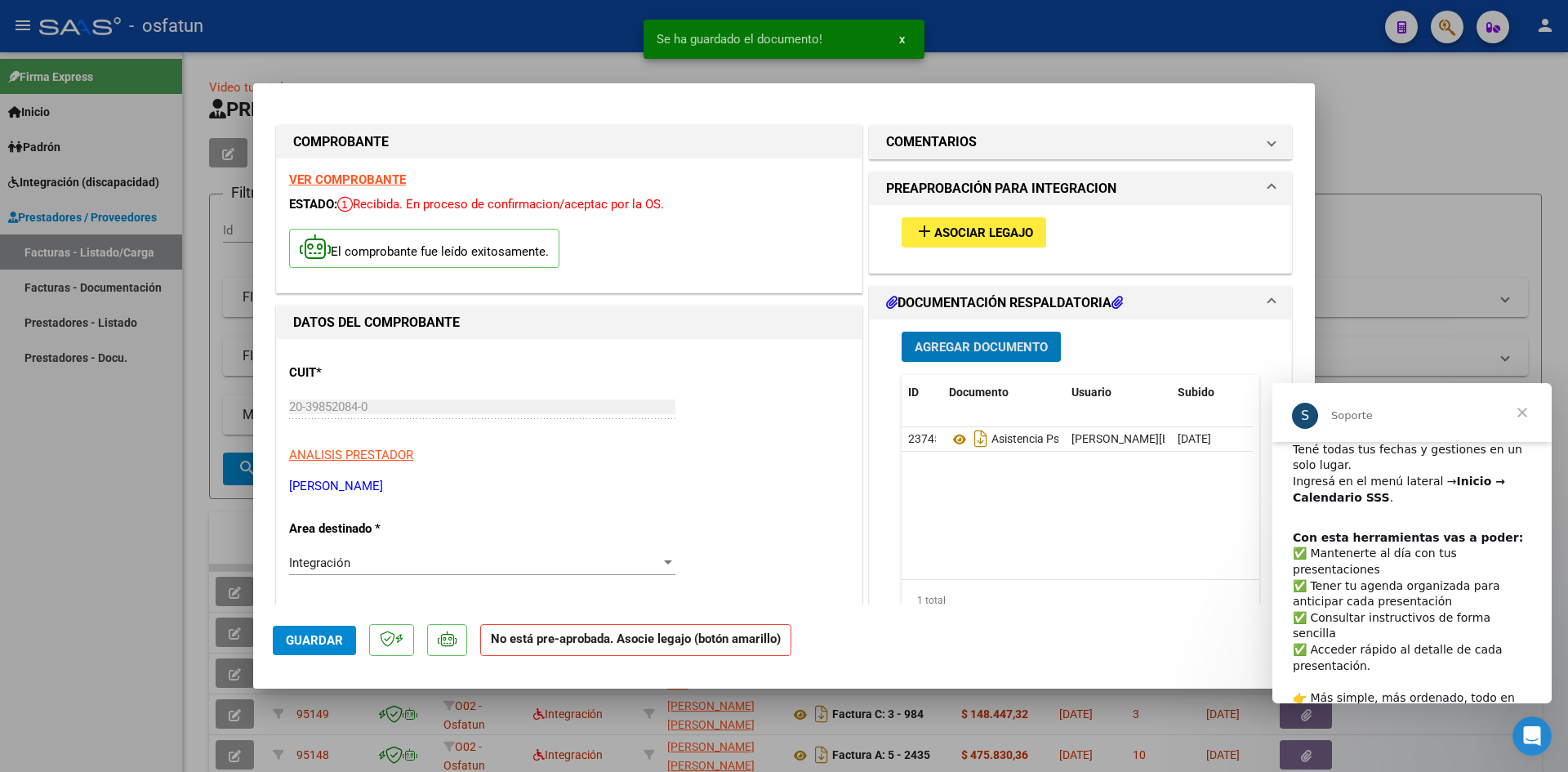
click at [957, 355] on button "Agregar Documento" at bounding box center [981, 346] width 159 height 30
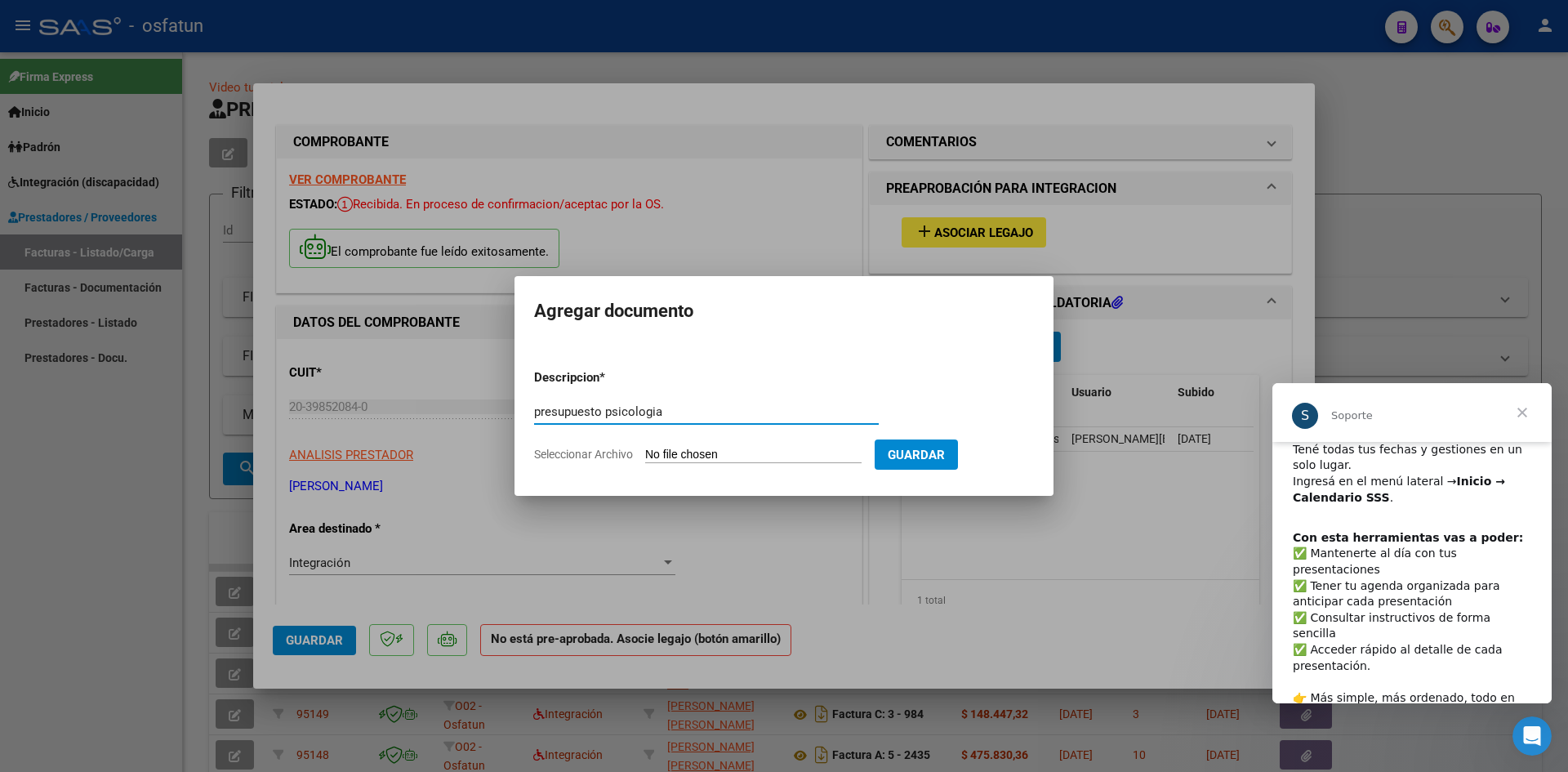
type input "presupuesto psicologia"
click at [664, 458] on input "Seleccionar Archivo" at bounding box center [754, 456] width 216 height 15
type input "C:\fakepath\[PERSON_NAME] presup psl.pdf"
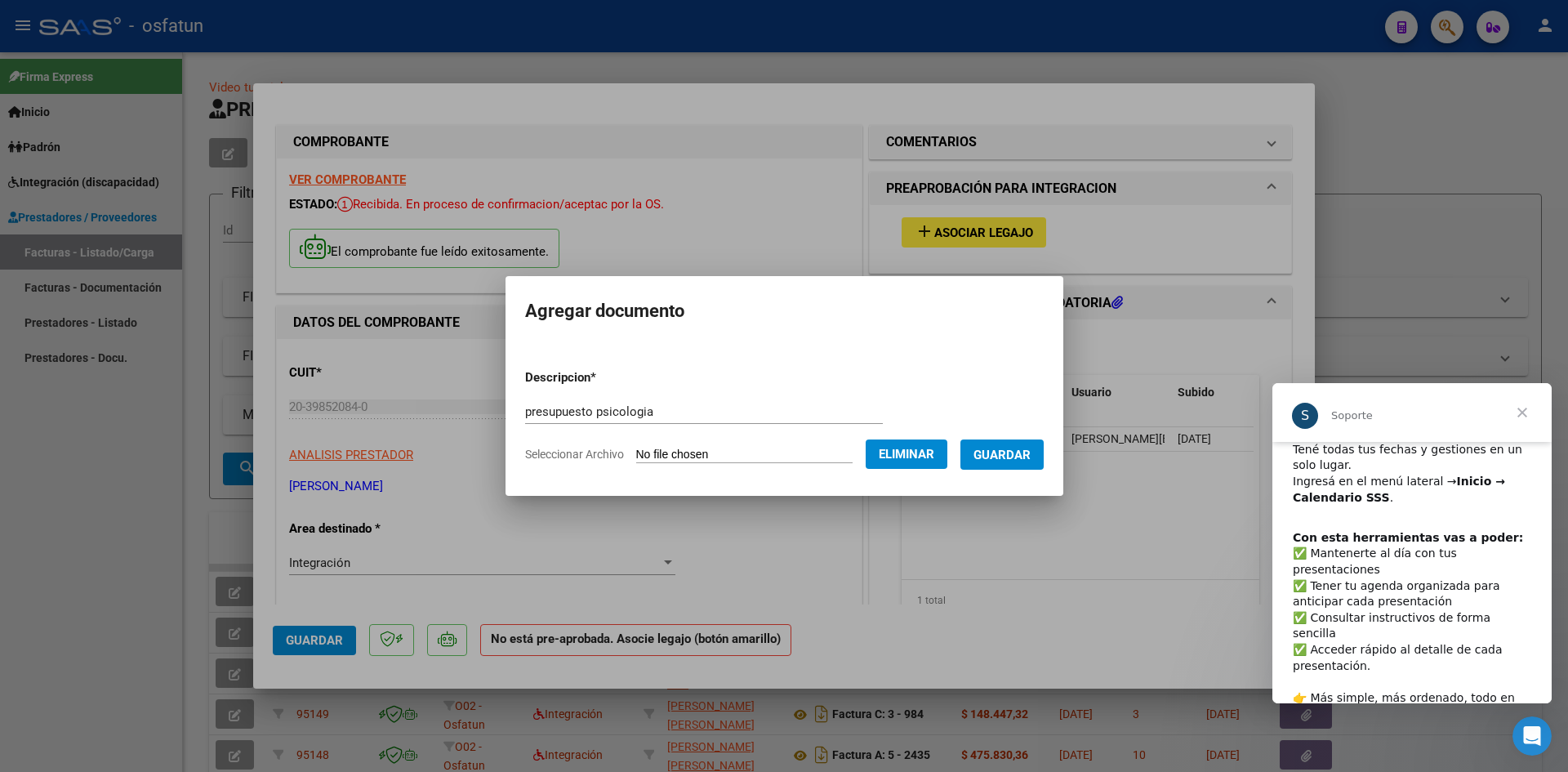
click at [1031, 442] on button "Guardar" at bounding box center [1002, 455] width 84 height 30
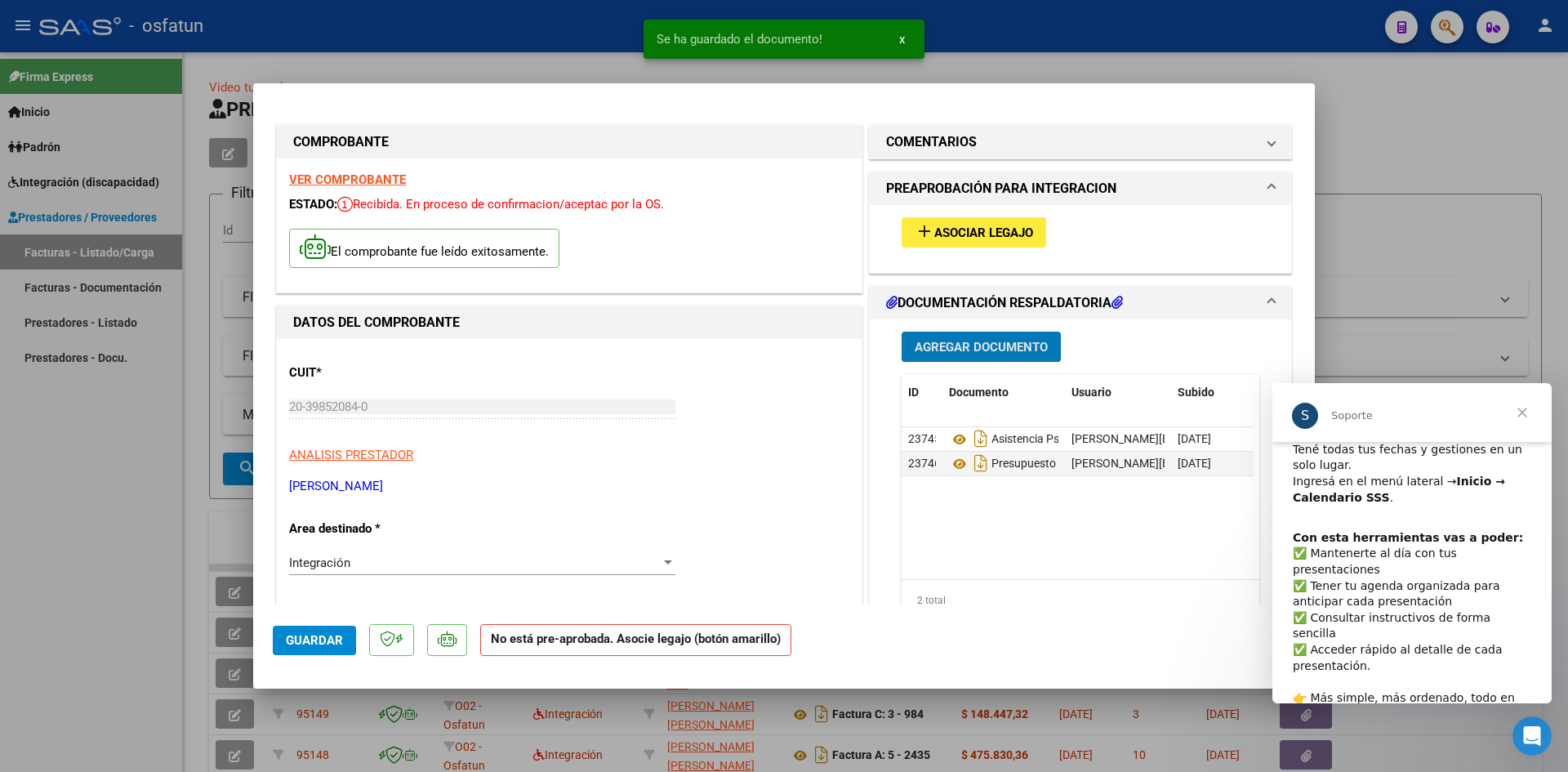
click at [1001, 232] on span "Asociar Legajo" at bounding box center [984, 233] width 99 height 15
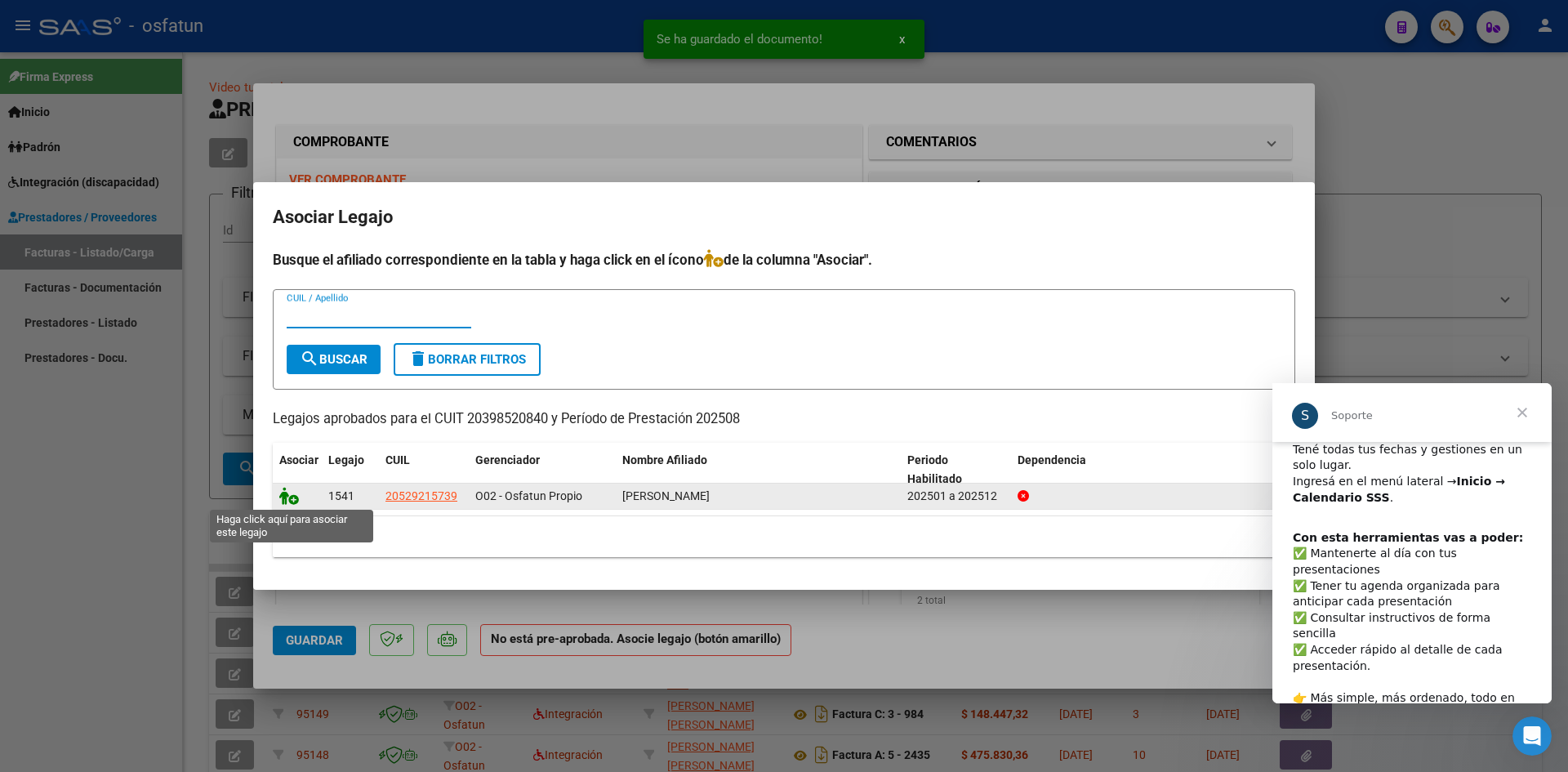
click at [296, 496] on icon at bounding box center [289, 495] width 20 height 18
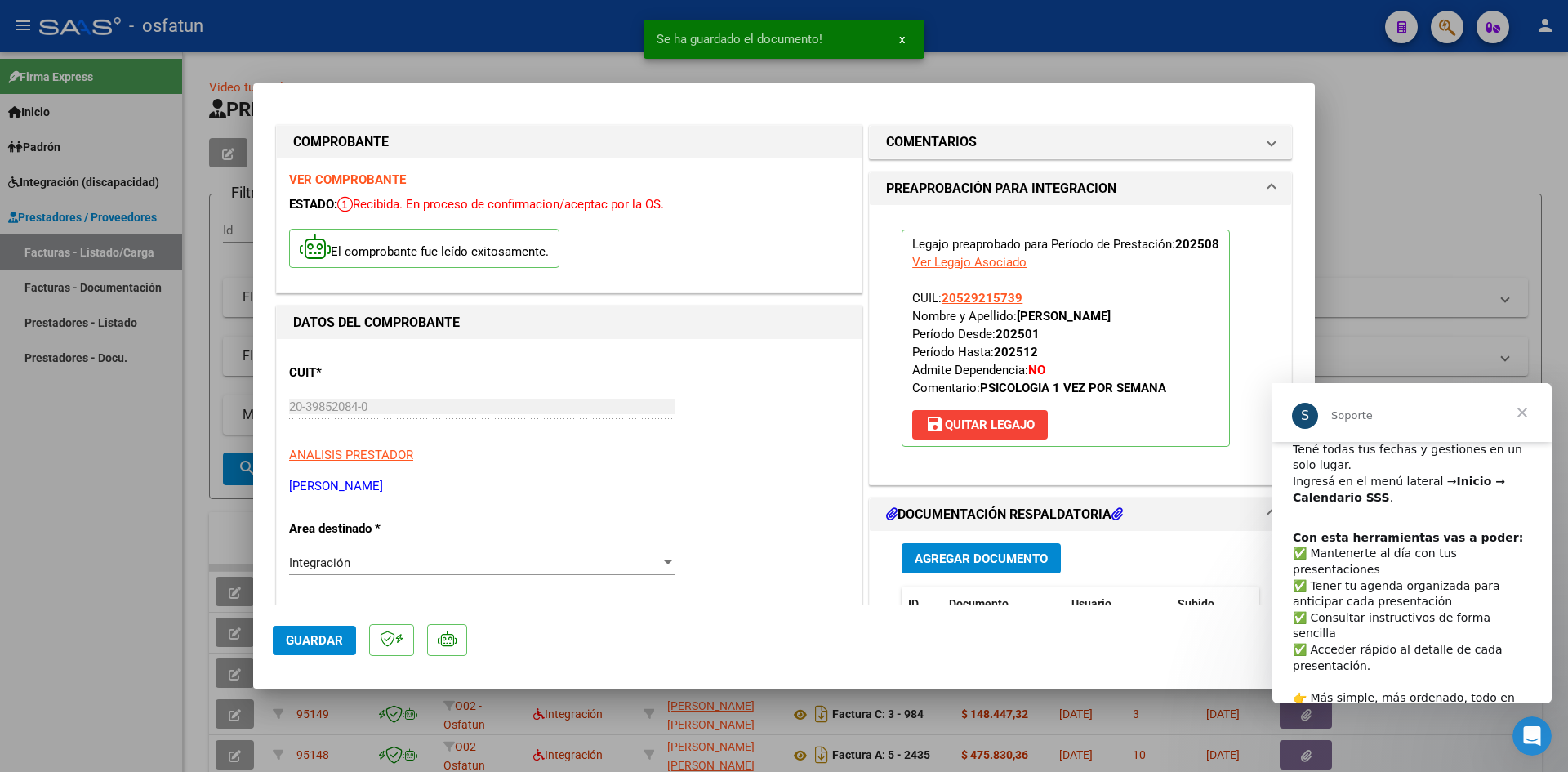
click at [306, 641] on span "Guardar" at bounding box center [314, 641] width 57 height 15
click at [315, 641] on span "Guardar" at bounding box center [314, 641] width 57 height 15
click at [1412, 176] on div at bounding box center [784, 386] width 1568 height 772
type input "$ 0,00"
